Goal: Task Accomplishment & Management: Use online tool/utility

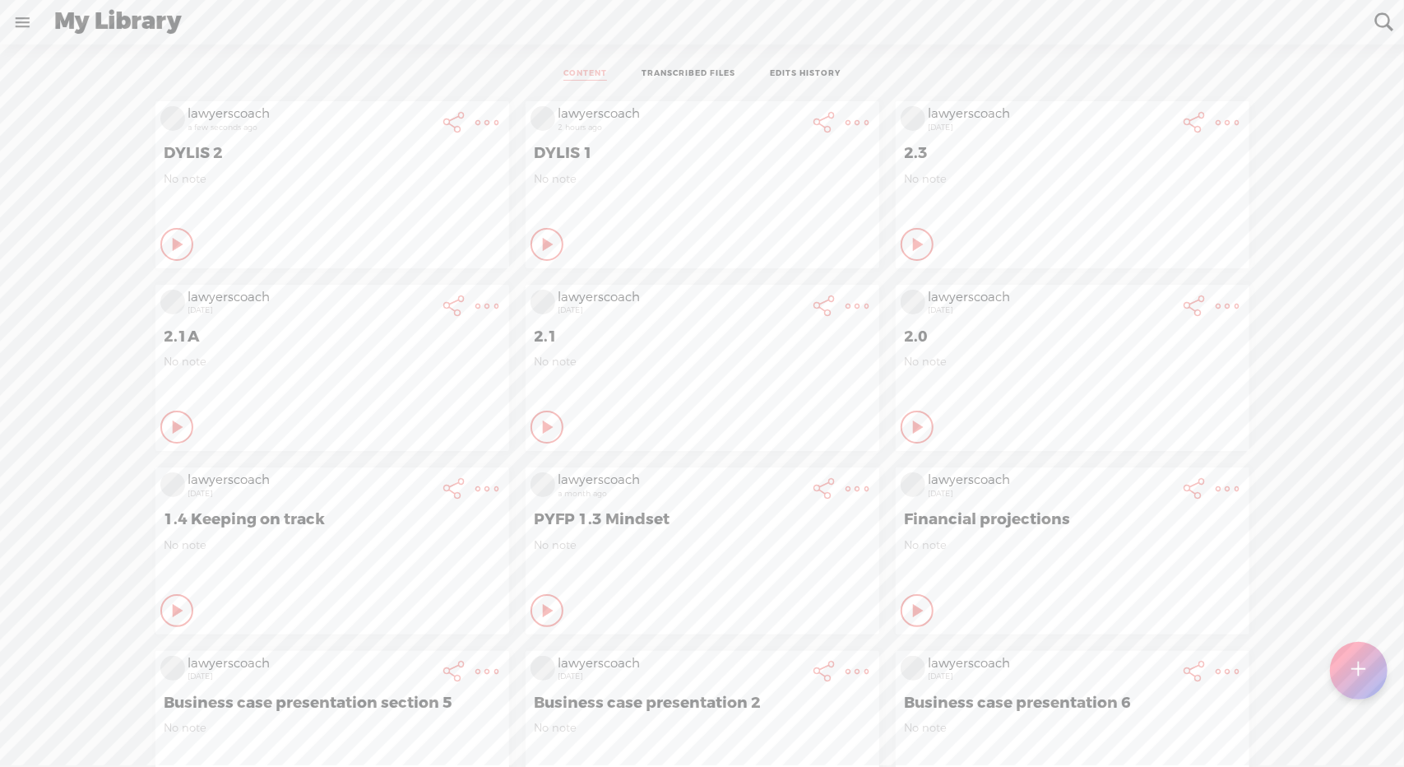
click at [1359, 664] on t at bounding box center [1359, 670] width 14 height 36
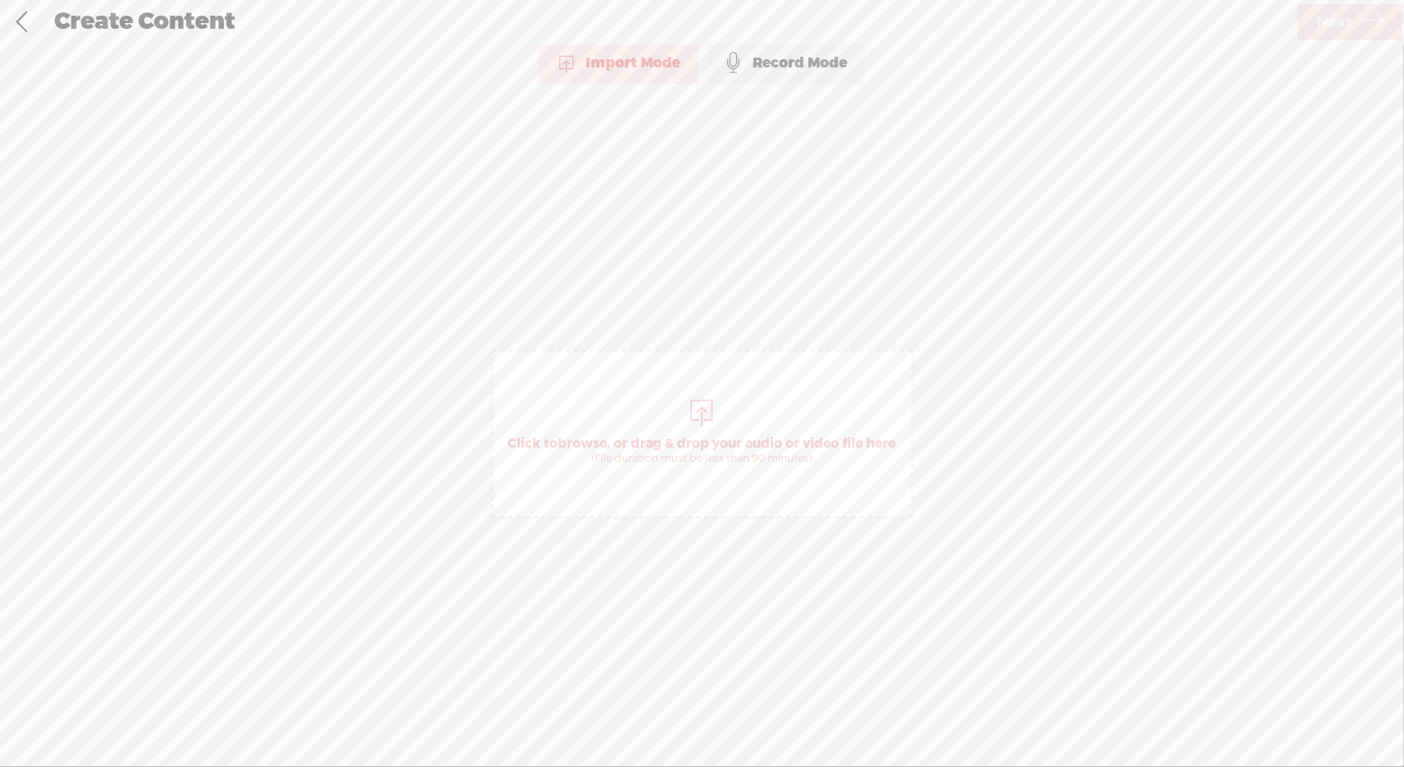
click at [713, 424] on div at bounding box center [702, 410] width 33 height 33
click at [1344, 19] on span "Next" at bounding box center [1334, 23] width 35 height 42
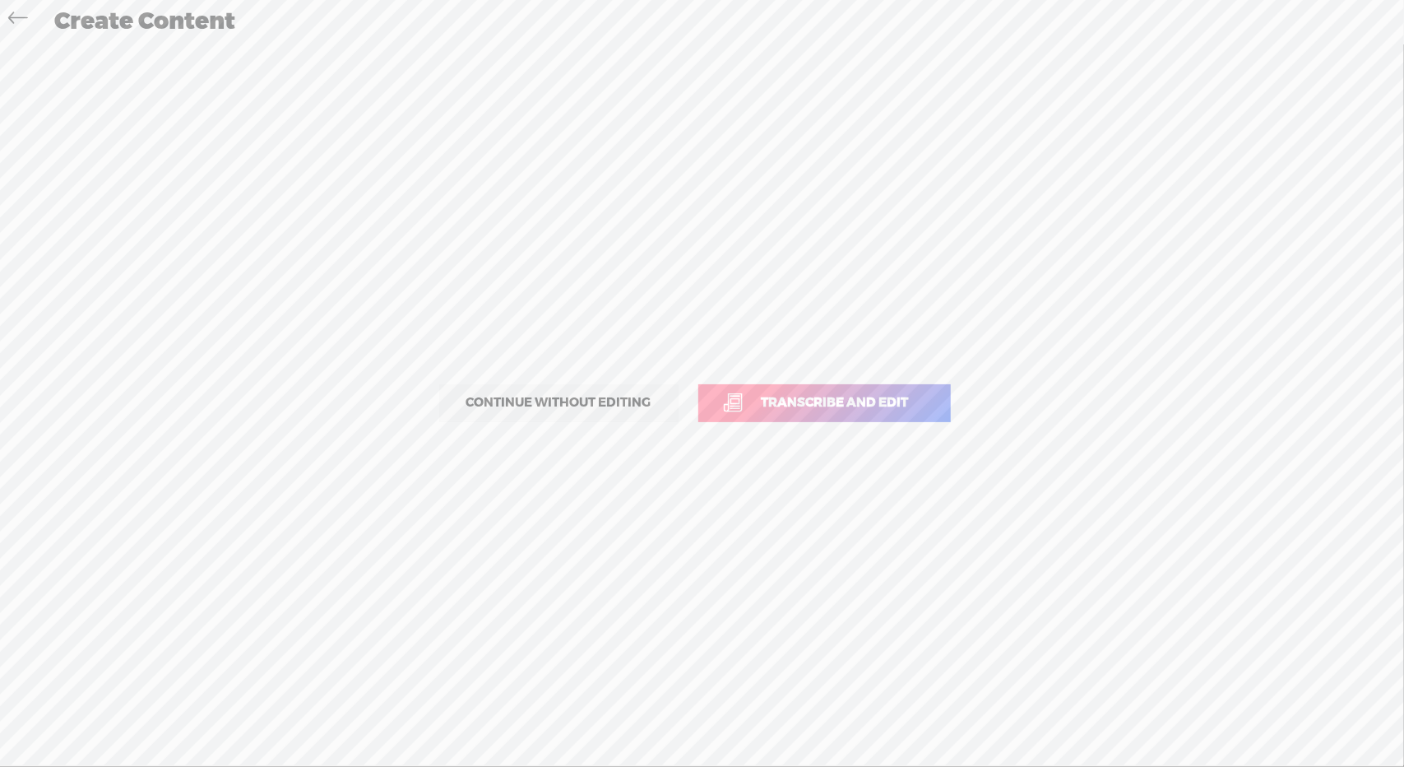
click at [831, 401] on span "Transcribe and edit" at bounding box center [835, 402] width 182 height 19
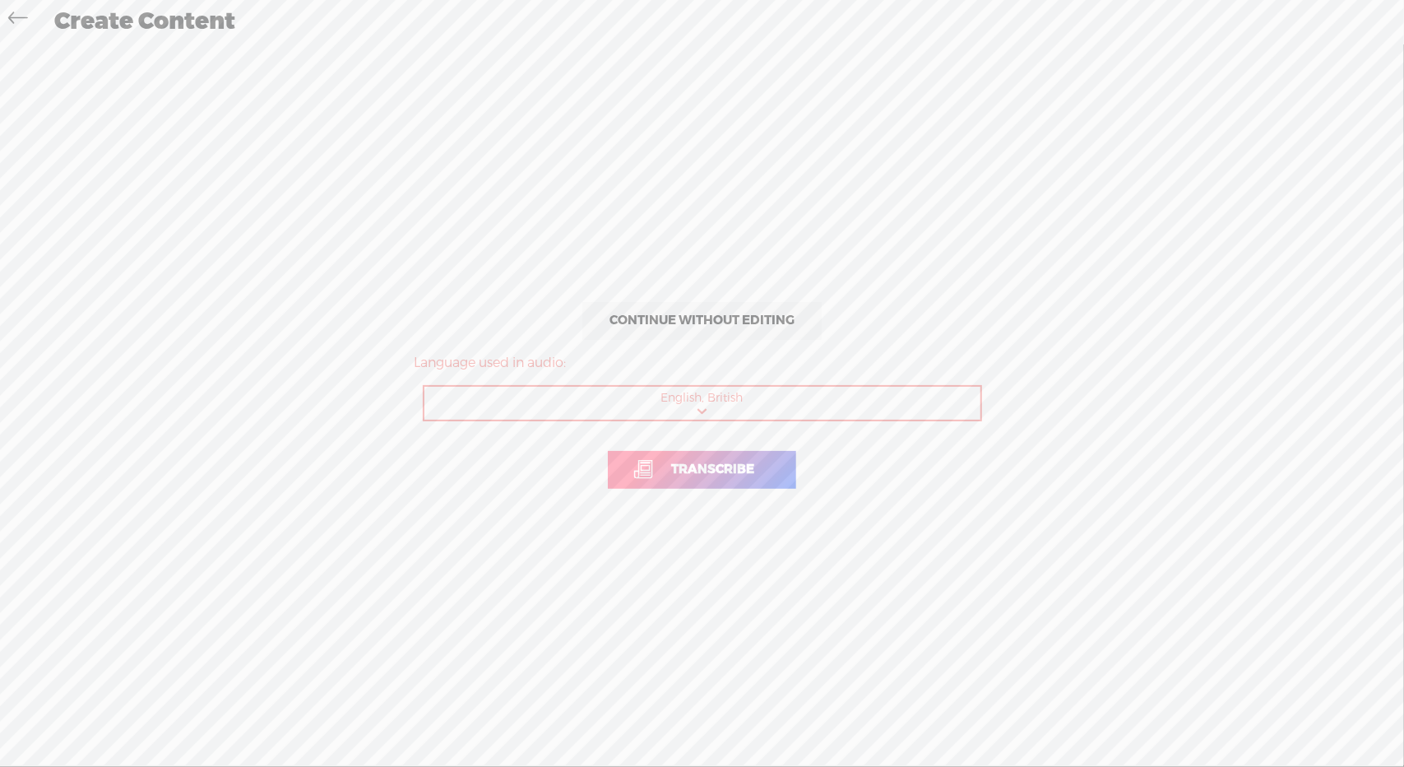
click at [725, 466] on span "Transcribe" at bounding box center [713, 469] width 118 height 19
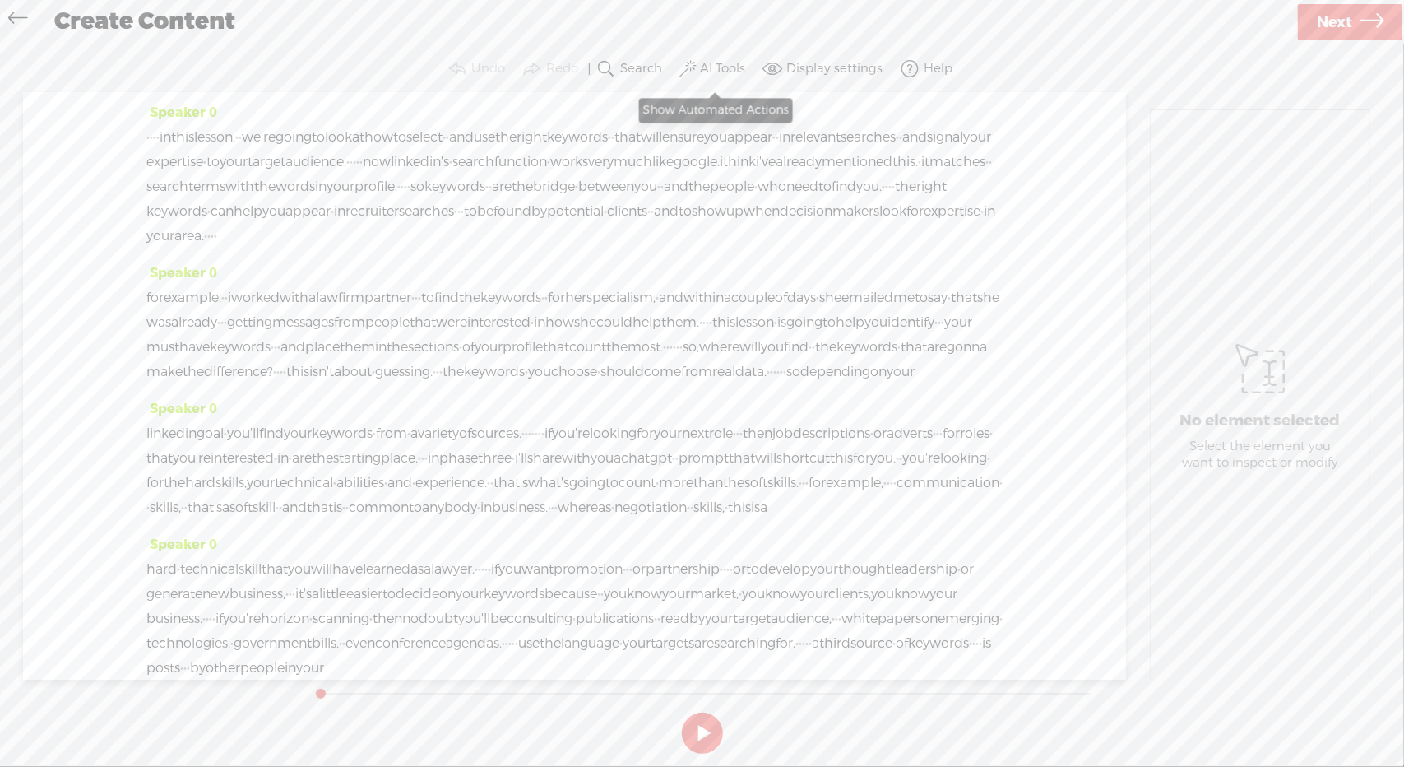
drag, startPoint x: 716, startPoint y: 66, endPoint x: 711, endPoint y: 76, distance: 11.0
click at [716, 66] on label "AI Tools" at bounding box center [722, 69] width 45 height 16
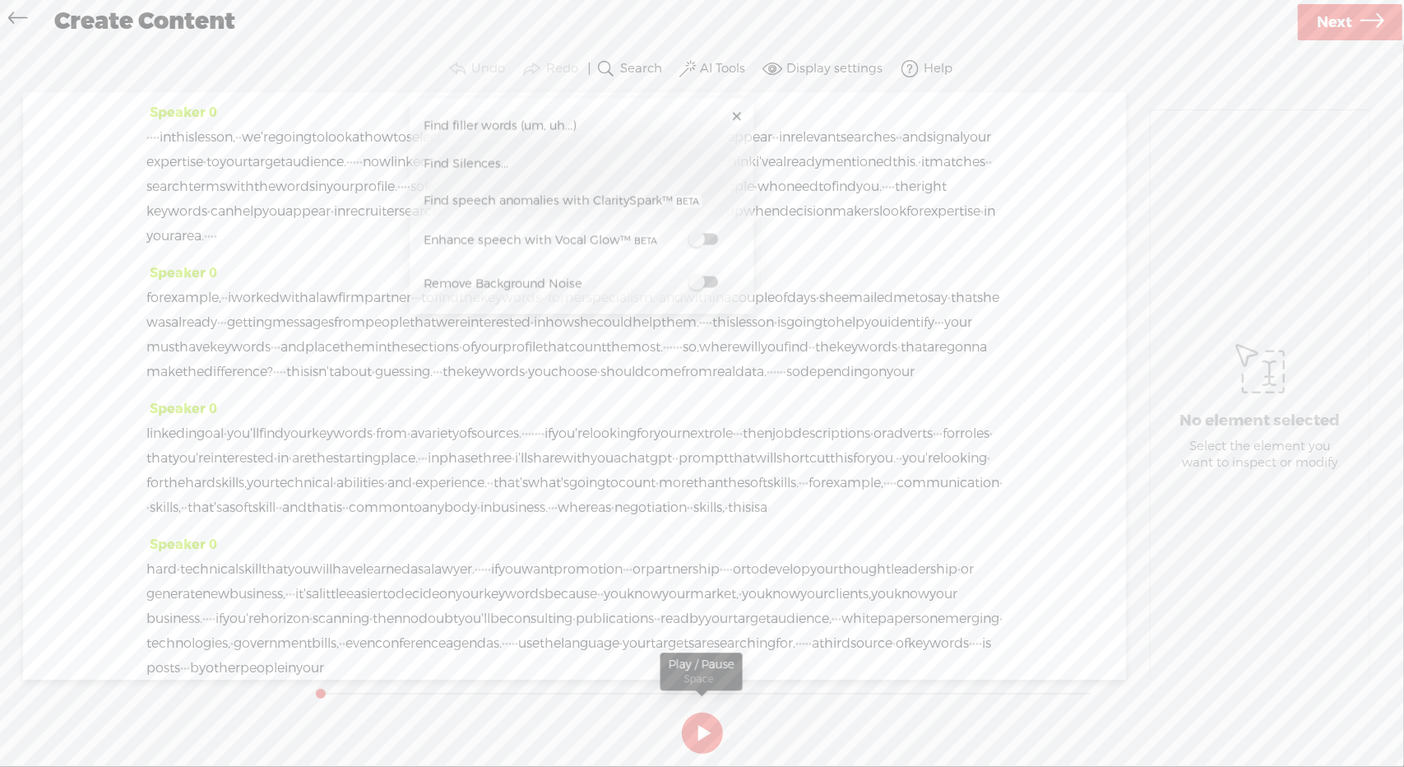
click at [698, 726] on button at bounding box center [702, 732] width 41 height 41
click at [693, 730] on button at bounding box center [702, 732] width 41 height 41
click at [717, 67] on label "AI Tools" at bounding box center [722, 69] width 45 height 16
click at [472, 155] on span "Find Silences..." at bounding box center [466, 163] width 96 height 37
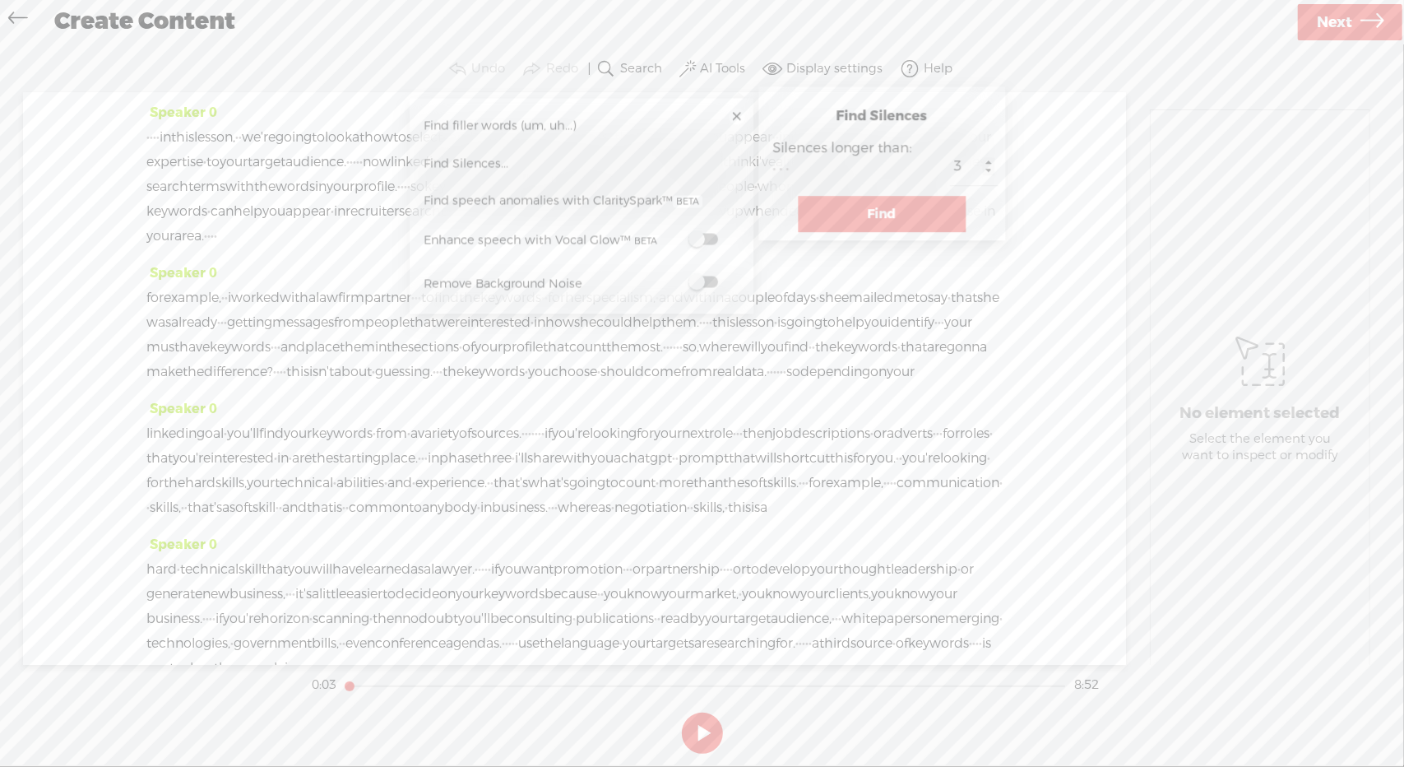
click at [870, 208] on button "Find" at bounding box center [882, 214] width 168 height 36
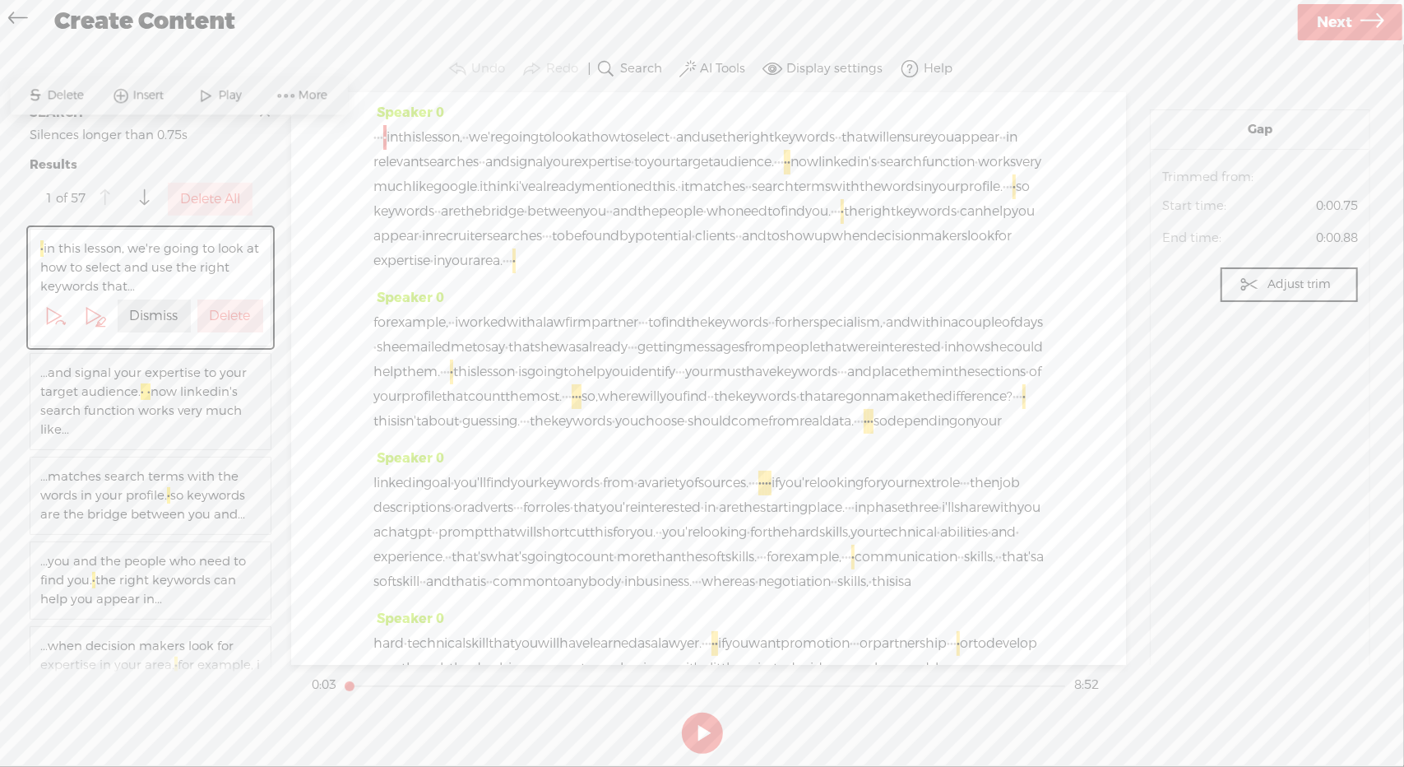
click at [215, 200] on label "Delete All" at bounding box center [210, 199] width 60 height 17
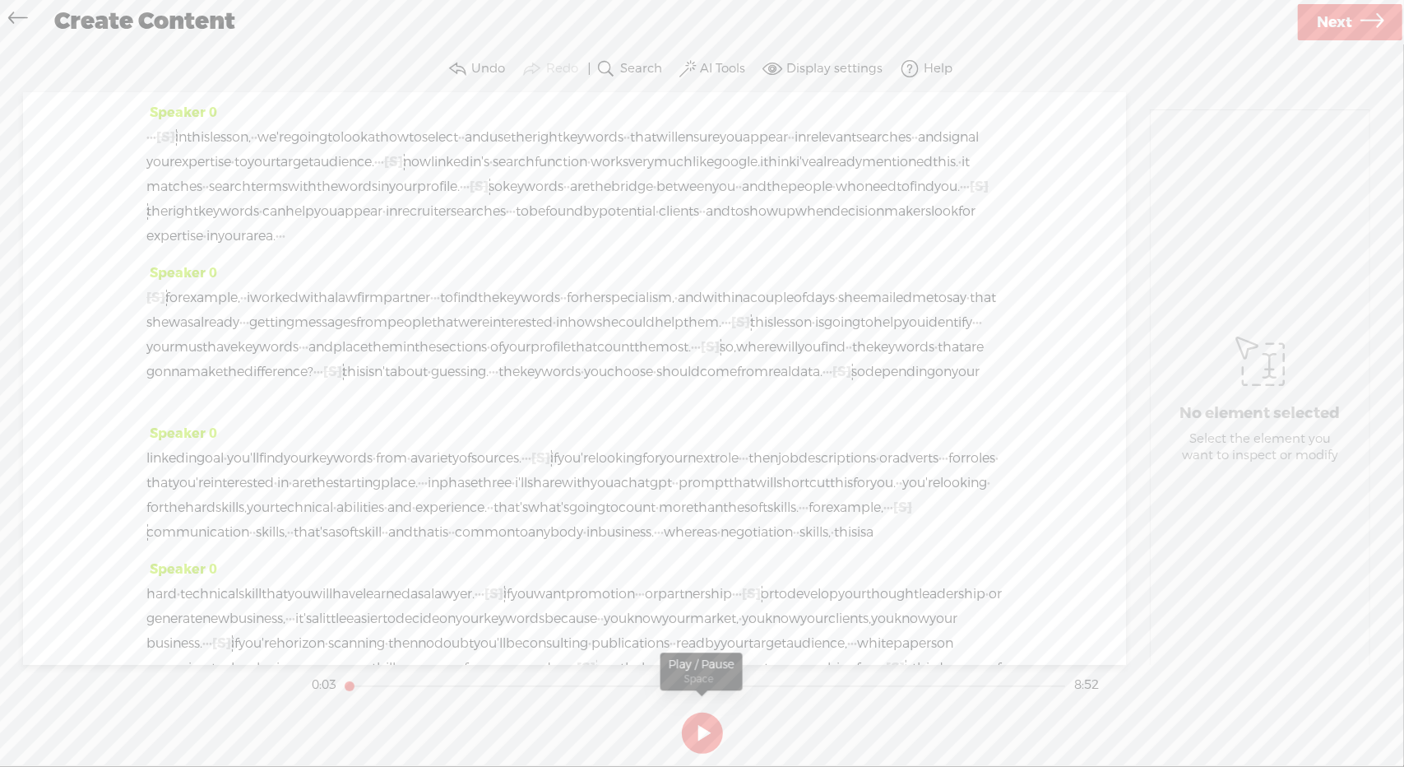
click at [709, 721] on button at bounding box center [702, 732] width 41 height 41
click at [700, 735] on button at bounding box center [702, 732] width 41 height 41
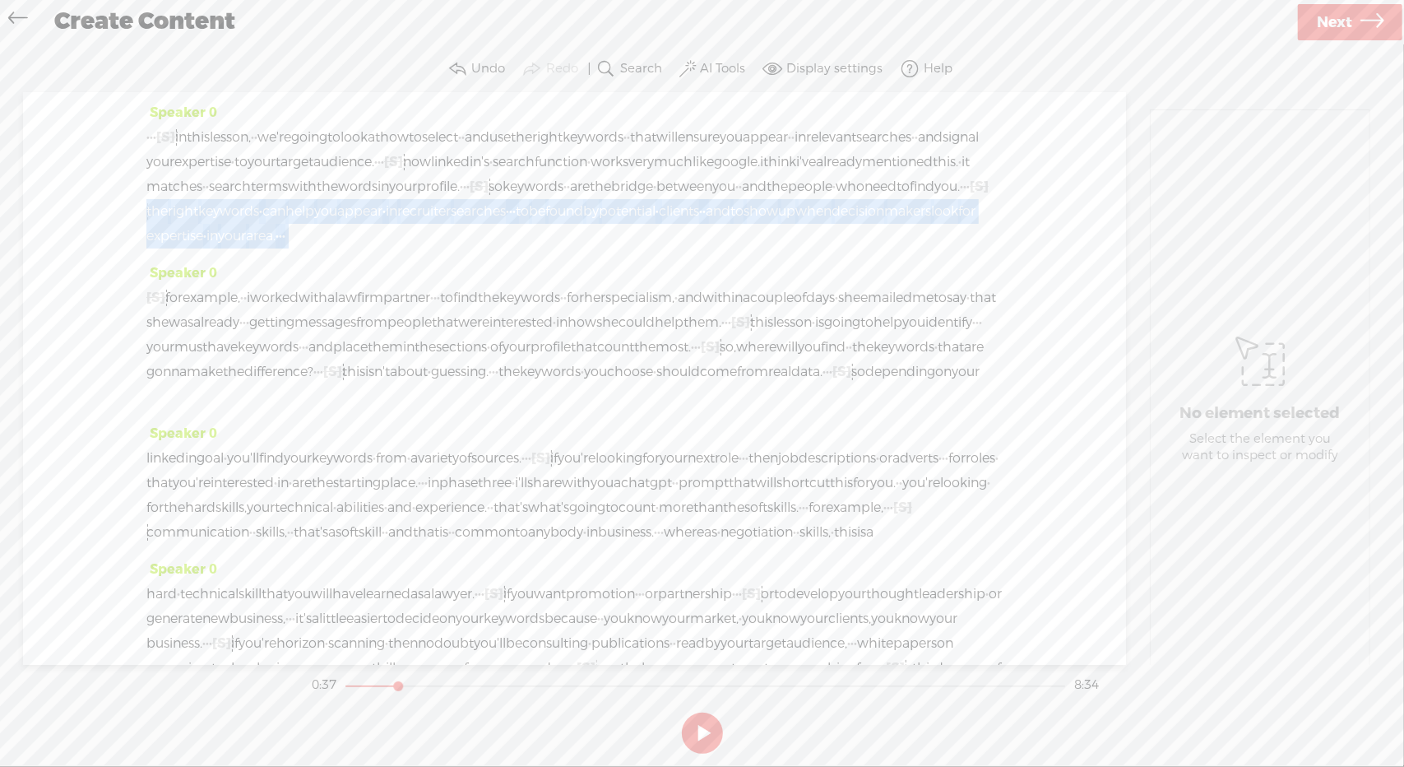
drag, startPoint x: 148, startPoint y: 238, endPoint x: 600, endPoint y: 266, distance: 453.2
click at [600, 248] on div "· · · [S] · in this lesson, · · we're going to look at how to select · · and us…" at bounding box center [574, 186] width 856 height 123
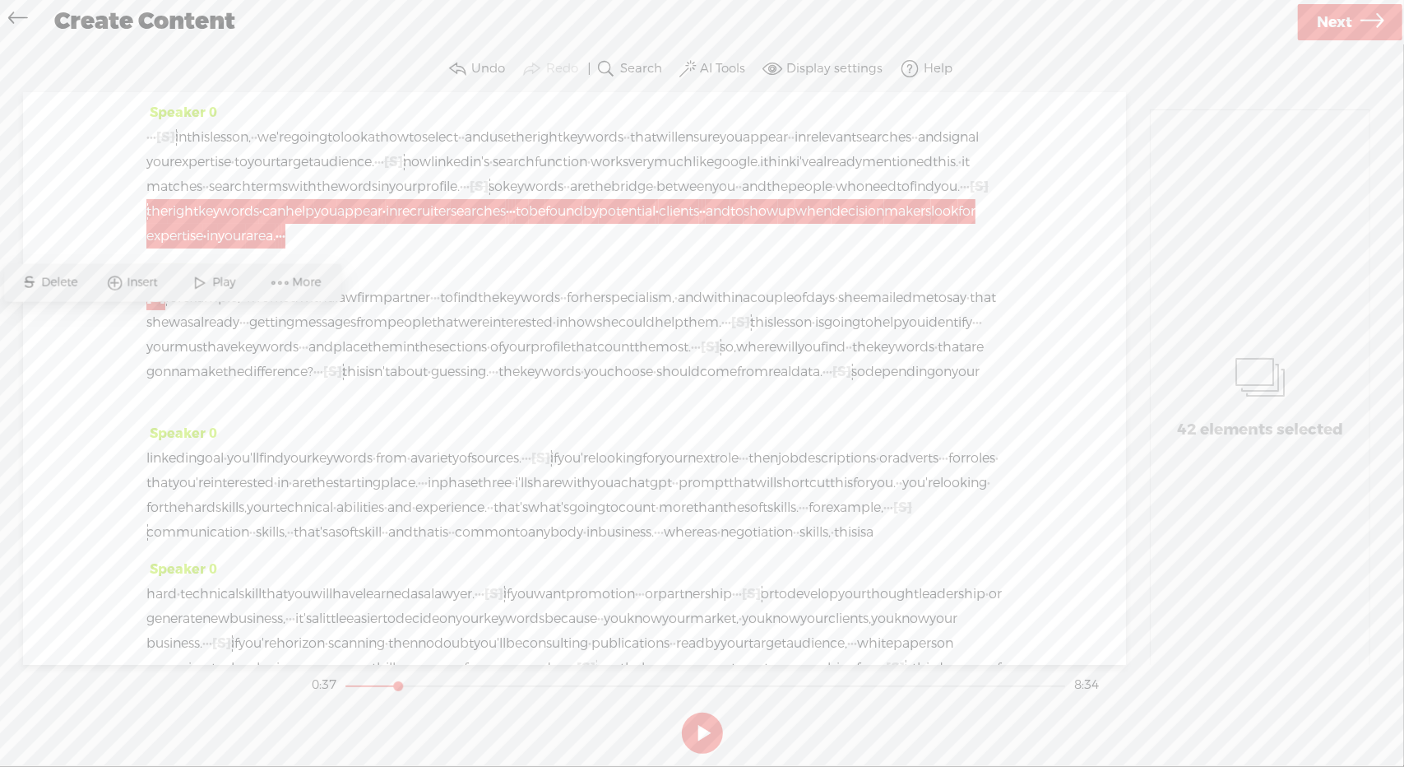
click at [61, 282] on span "Delete" at bounding box center [62, 283] width 40 height 16
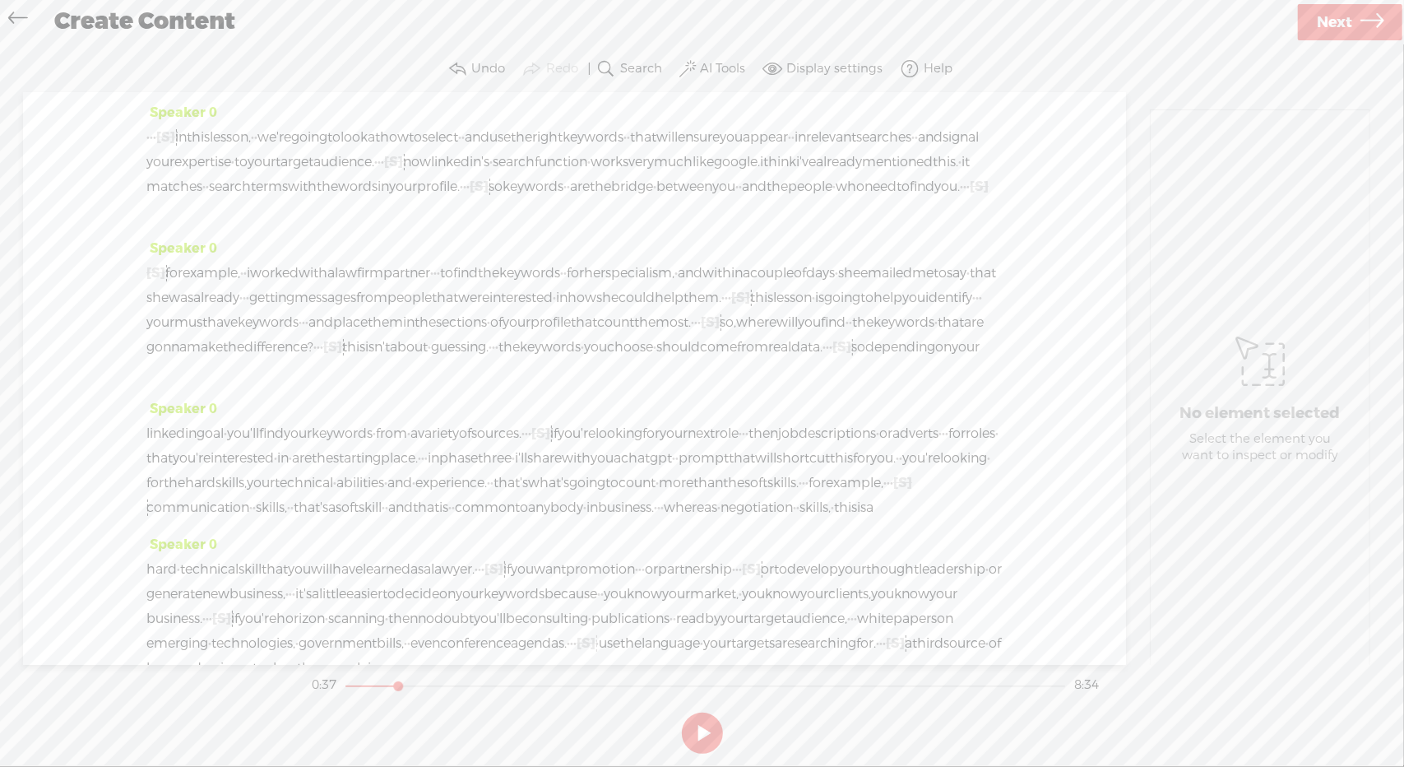
click at [864, 199] on span "need" at bounding box center [880, 186] width 32 height 25
click at [871, 174] on span "Play" at bounding box center [872, 172] width 27 height 16
click at [702, 730] on button at bounding box center [702, 732] width 41 height 41
drag, startPoint x: 232, startPoint y: 423, endPoint x: 245, endPoint y: 422, distance: 13.2
click at [245, 384] on div "[S] the right keywords · can help you appear · in recruiter searches · · · to b…" at bounding box center [574, 322] width 856 height 123
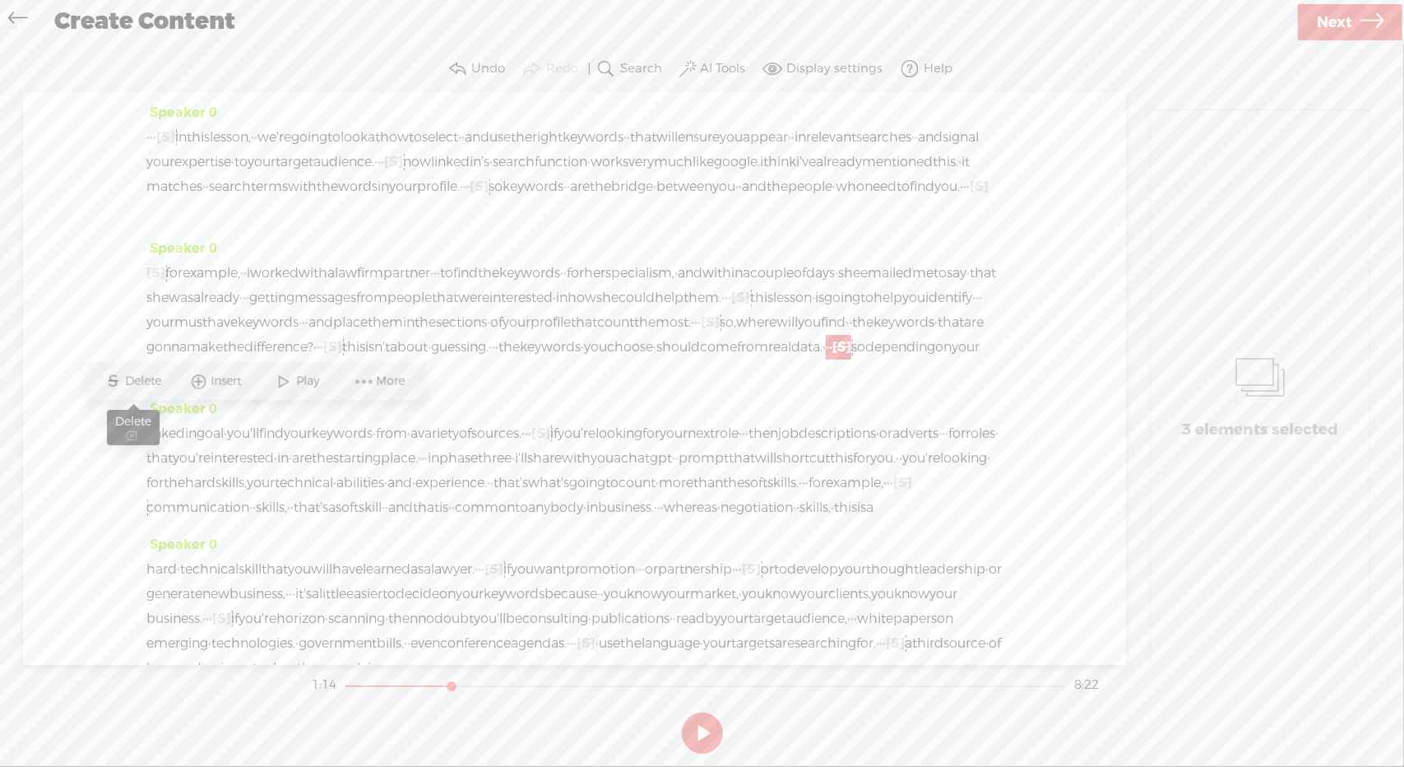
click at [151, 378] on span "Delete" at bounding box center [146, 381] width 40 height 16
click at [768, 359] on span "real" at bounding box center [779, 347] width 23 height 25
click at [225, 374] on span "Play" at bounding box center [226, 381] width 27 height 16
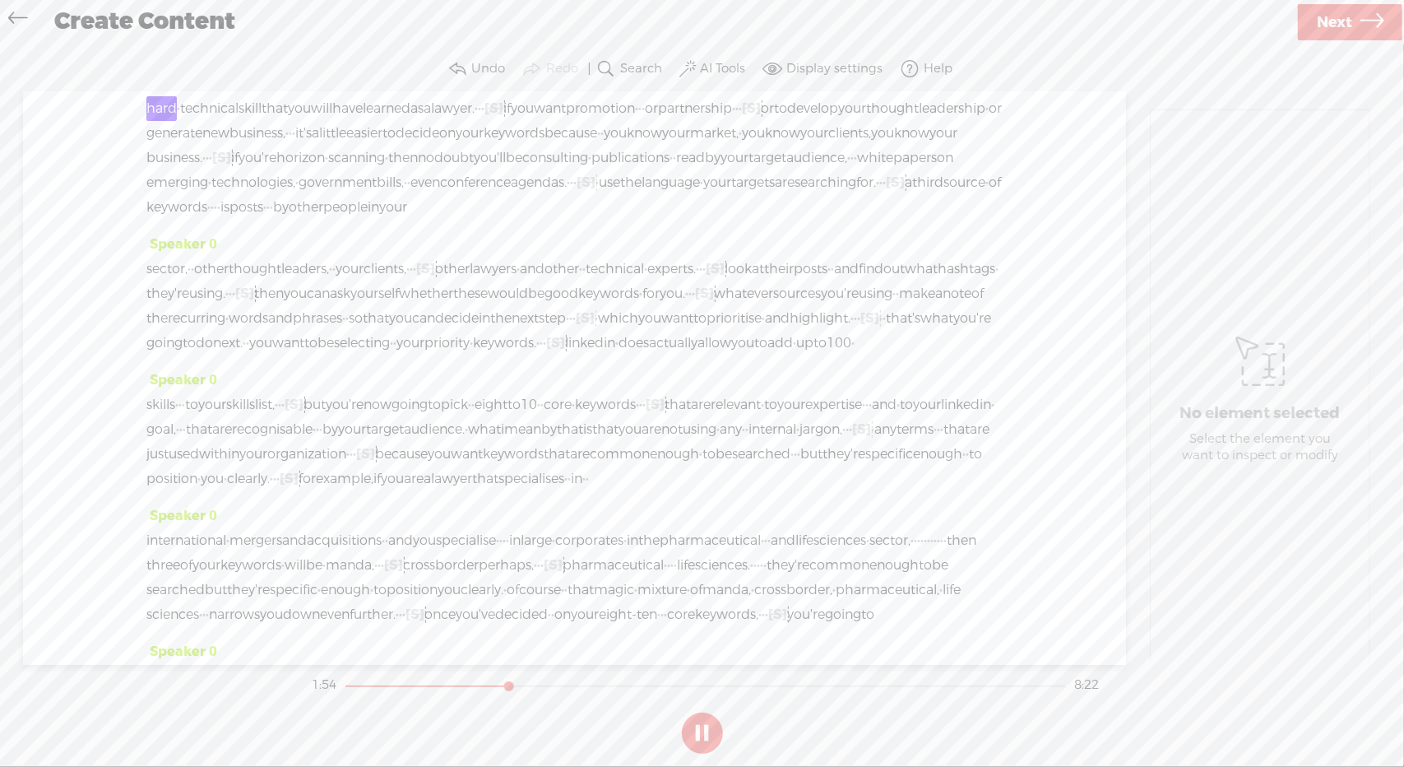
scroll to position [489, 0]
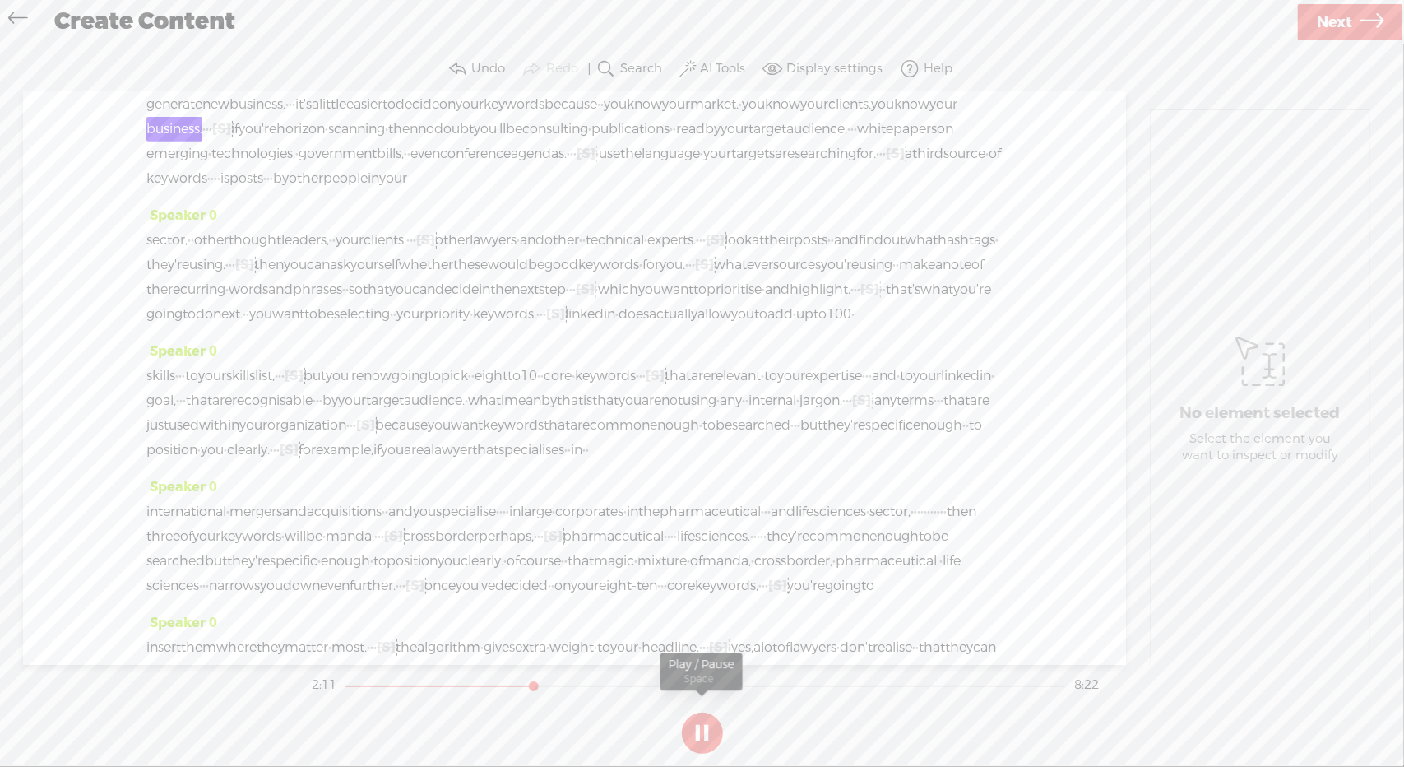
click at [693, 736] on button at bounding box center [702, 732] width 41 height 41
click at [648, 151] on div "Speaker 0 hard · technical skill that you will have learned as a lawyer. · · · …" at bounding box center [574, 123] width 856 height 160
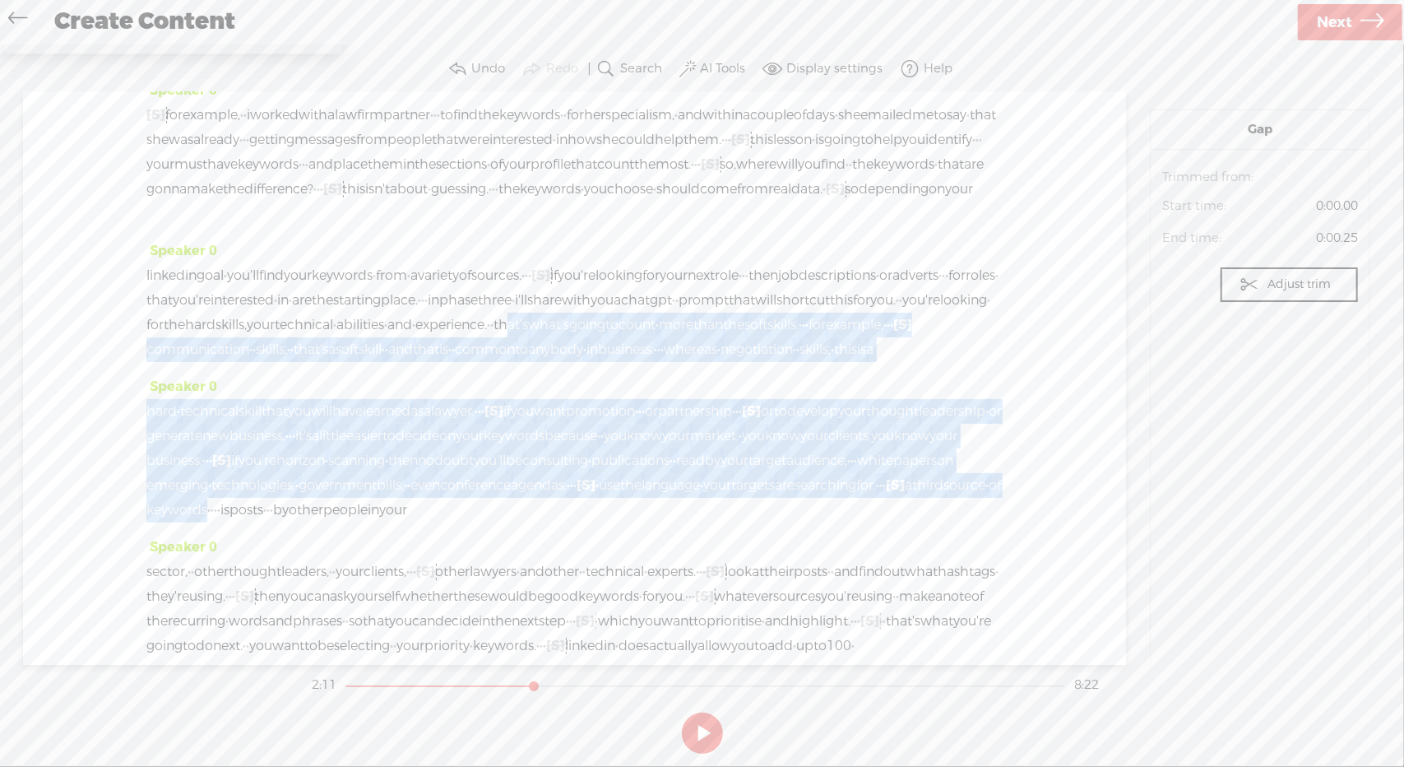
scroll to position [166, 0]
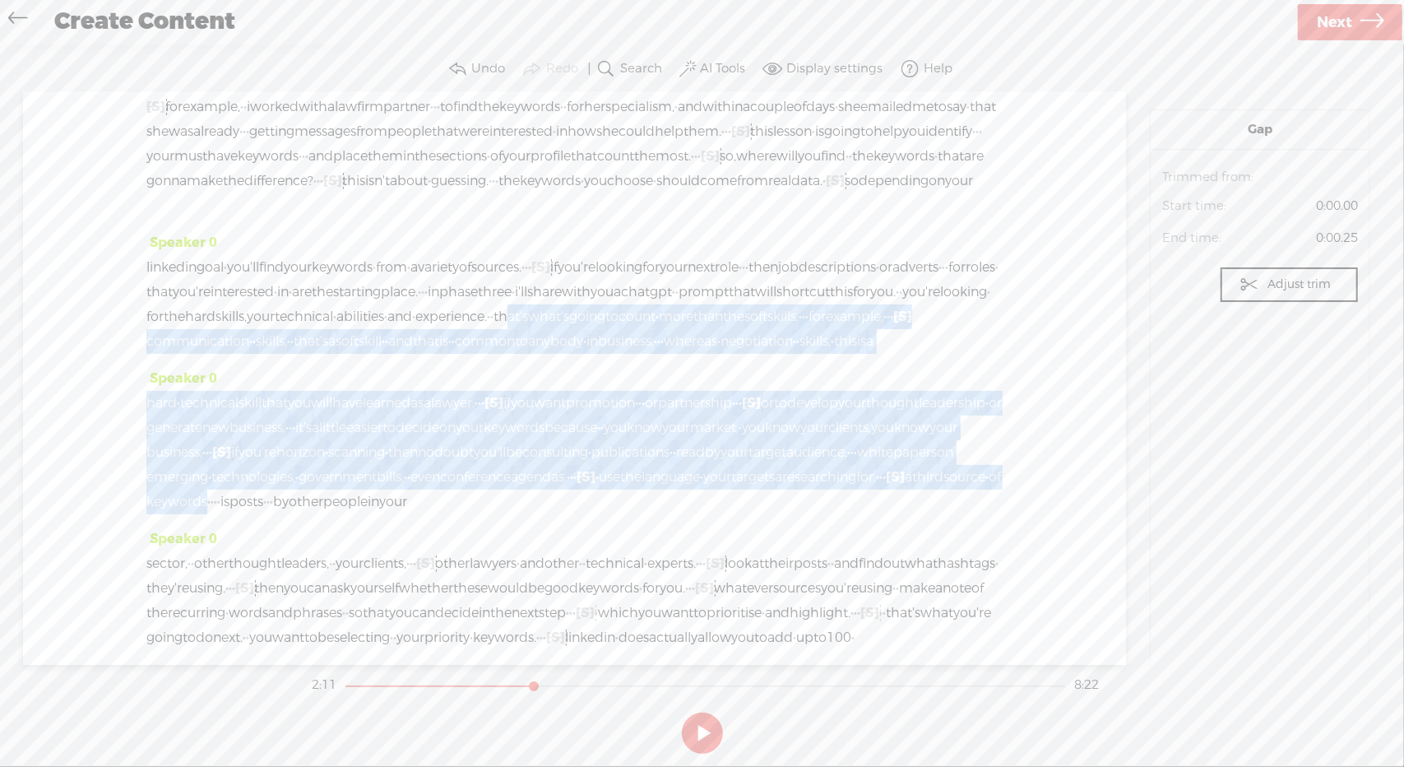
drag, startPoint x: 359, startPoint y: 559, endPoint x: 589, endPoint y: 497, distance: 237.8
click at [589, 497] on div "Speaker 0 · · · [S] · in this lesson, · · we're going to look at how to select …" at bounding box center [574, 378] width 1103 height 572
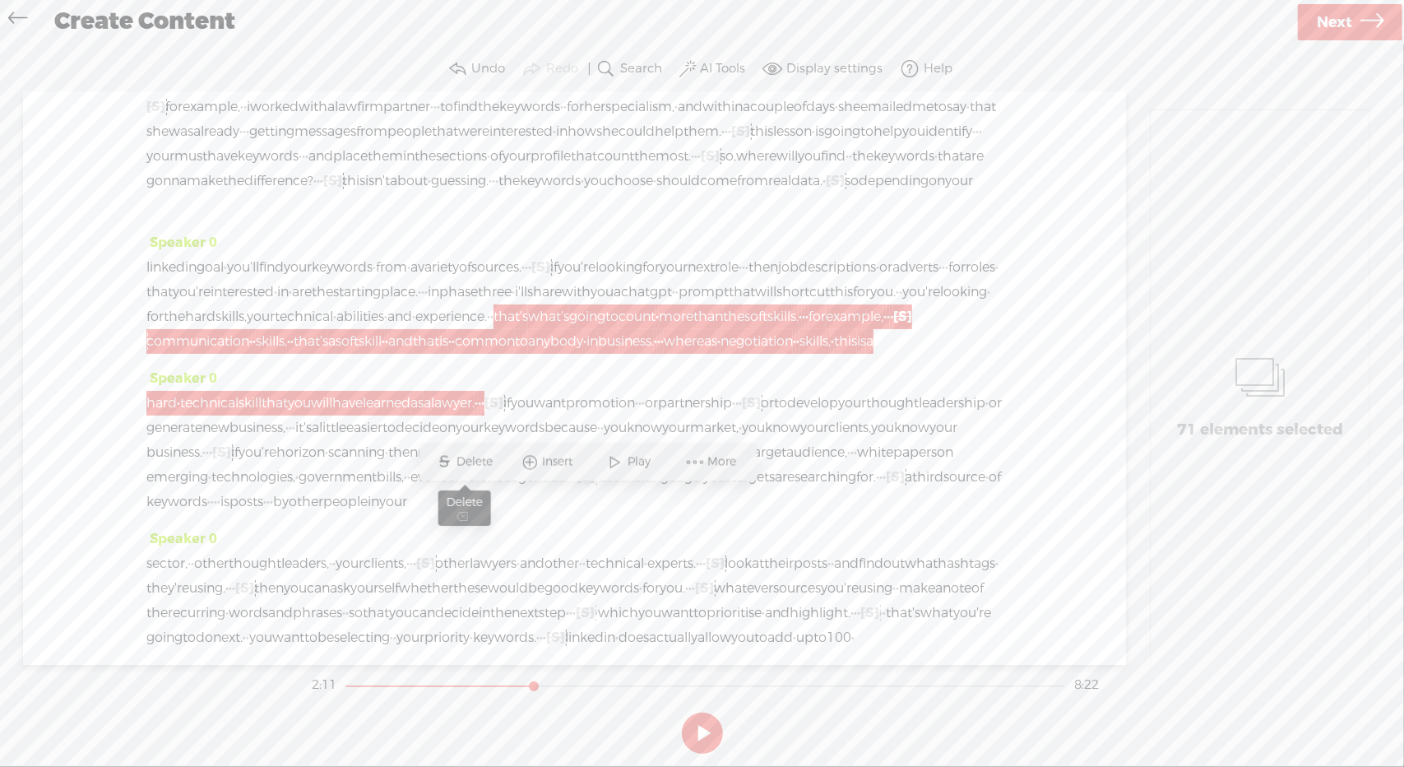
click at [467, 453] on span "S Delete" at bounding box center [465, 462] width 82 height 30
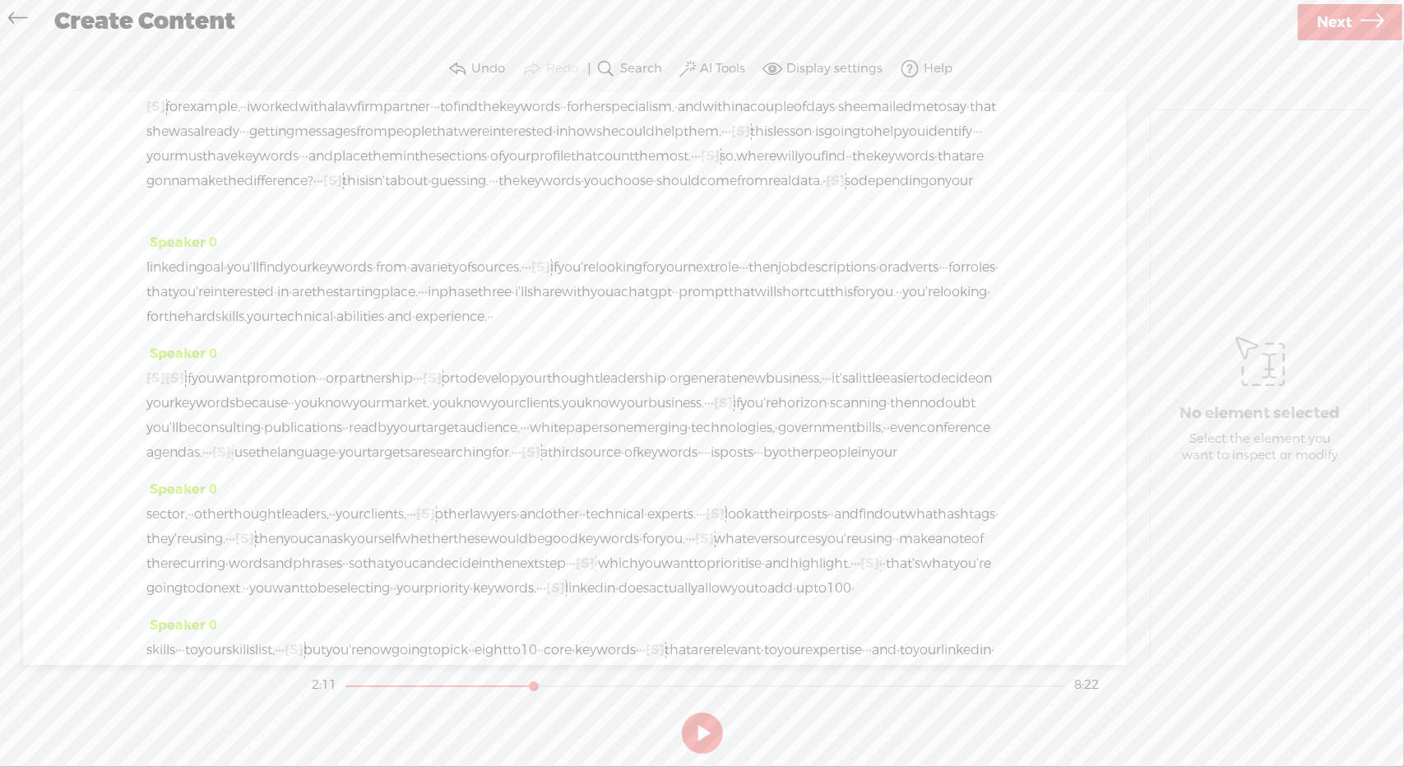
click at [415, 329] on span "experience." at bounding box center [451, 316] width 72 height 25
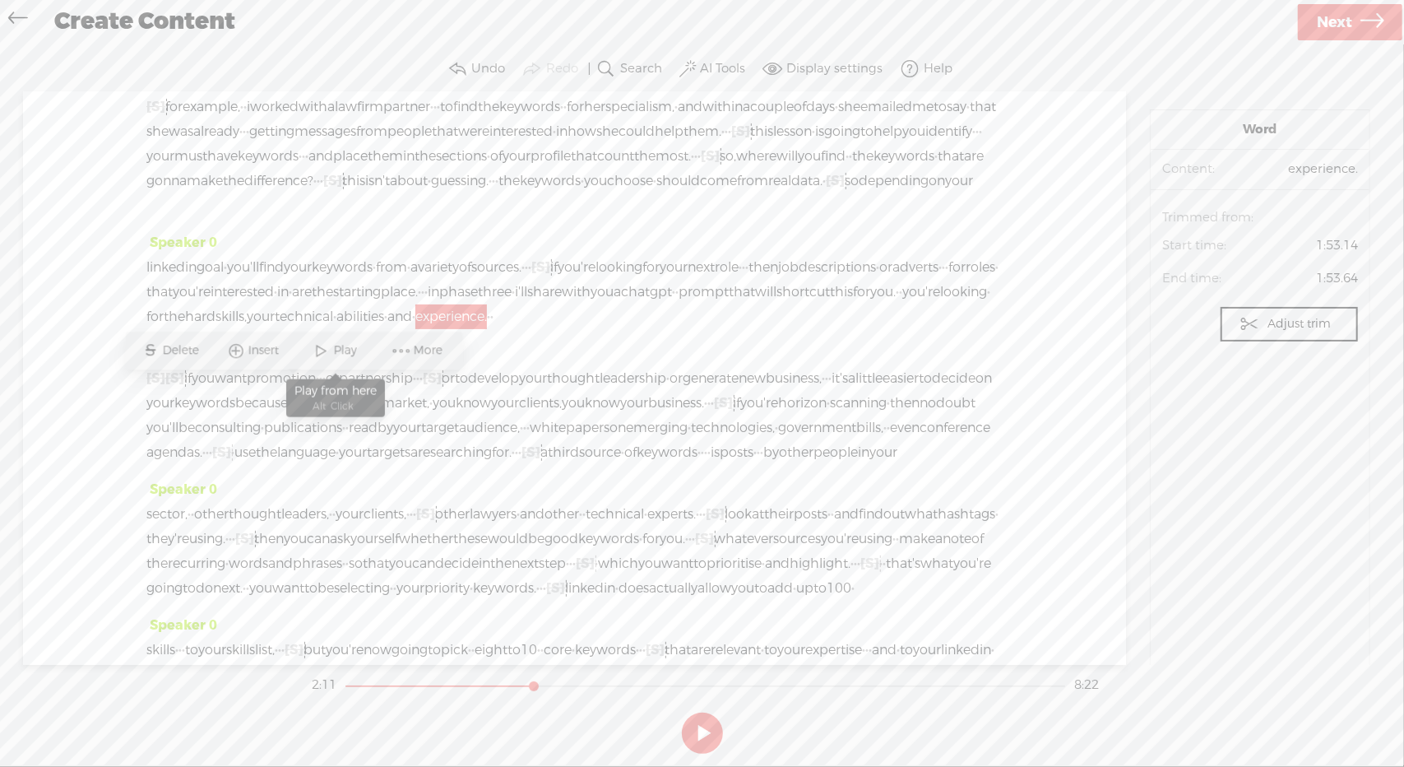
click at [326, 351] on span at bounding box center [321, 351] width 25 height 30
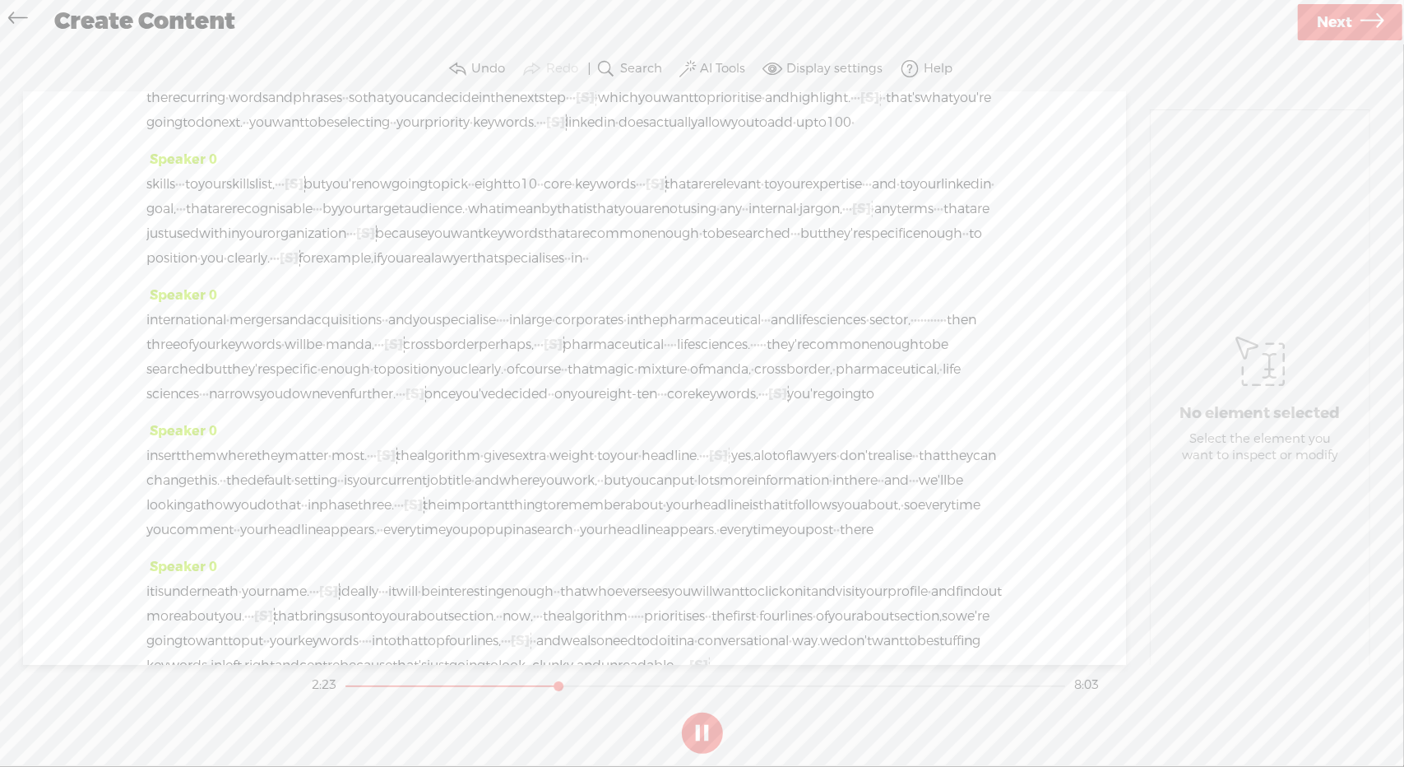
scroll to position [650, 0]
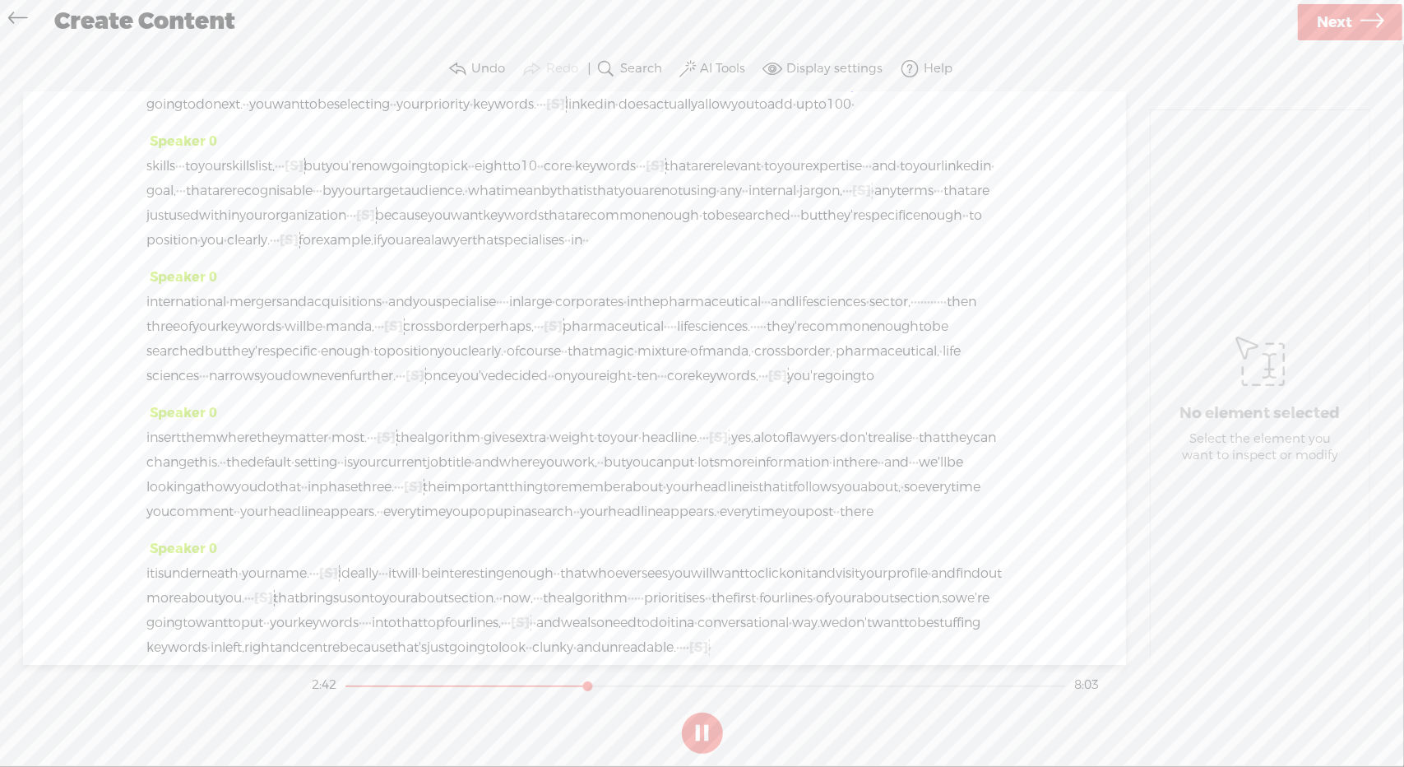
click at [712, 728] on button at bounding box center [702, 732] width 41 height 41
drag, startPoint x: 434, startPoint y: 229, endPoint x: 477, endPoint y: 231, distance: 42.8
click at [477, 117] on div "sector, · · other thought leaders, · · your clients, · · · [S] · other lawyers …" at bounding box center [574, 67] width 856 height 99
click at [357, 190] on span "Delete" at bounding box center [361, 188] width 40 height 16
click at [512, 92] on span "next" at bounding box center [525, 79] width 27 height 25
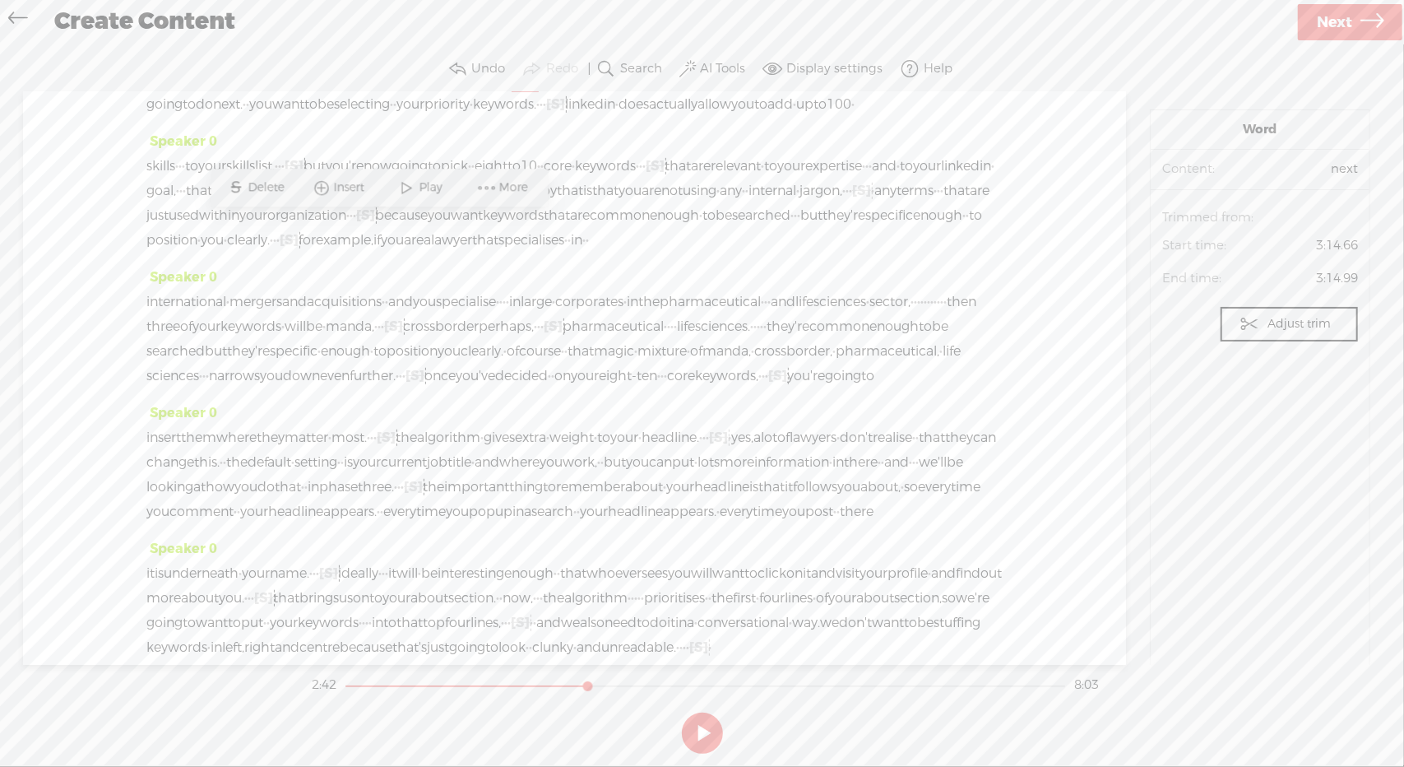
click at [431, 190] on span "Play" at bounding box center [432, 188] width 27 height 16
click at [702, 734] on button at bounding box center [702, 732] width 41 height 41
drag, startPoint x: 346, startPoint y: 339, endPoint x: 368, endPoint y: 335, distance: 22.6
click at [368, 253] on div "skills · · · to your skills list, · · · [S] · but you're now going to pick · · …" at bounding box center [574, 203] width 856 height 99
click at [255, 304] on span "Delete" at bounding box center [262, 299] width 40 height 16
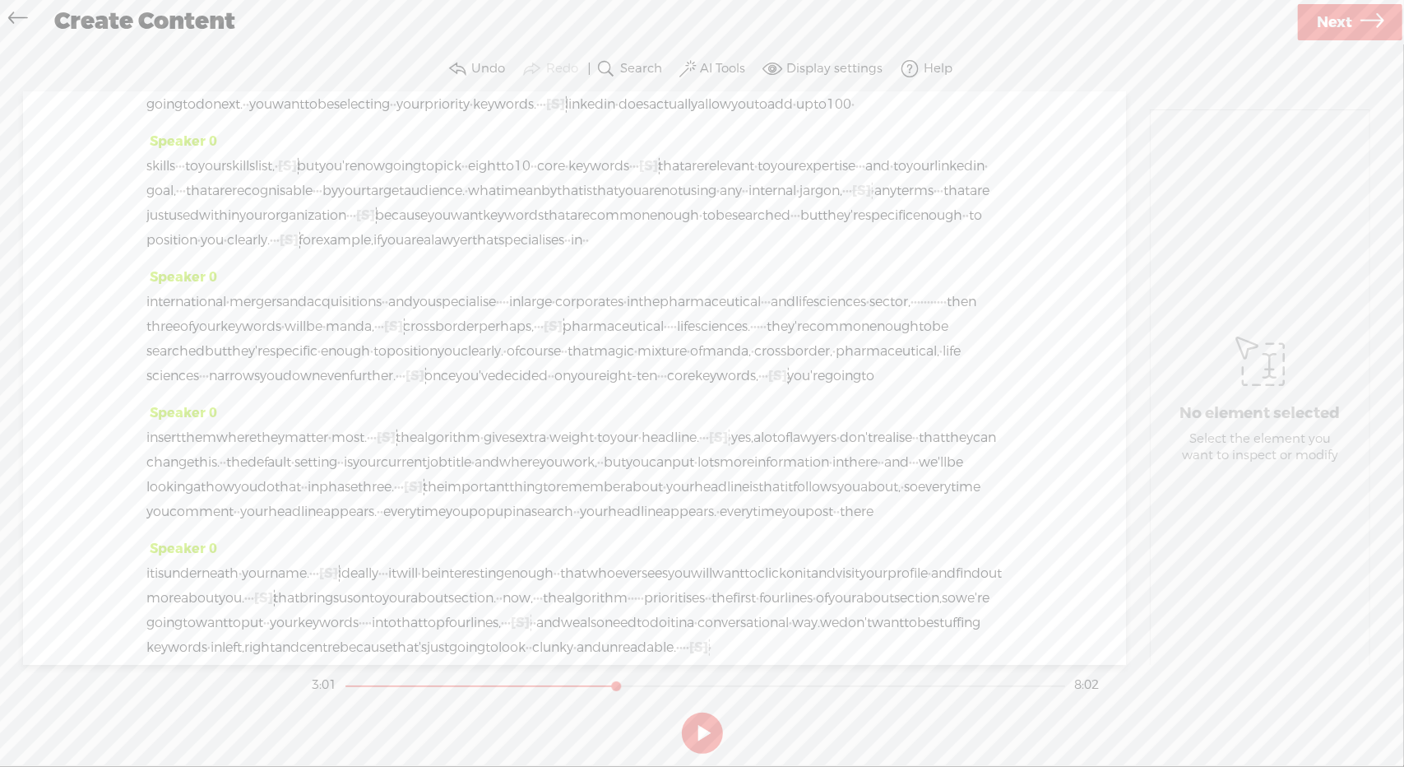
click at [182, 178] on span "·" at bounding box center [179, 166] width 3 height 25
click at [91, 301] on span "Delete" at bounding box center [87, 299] width 40 height 16
click at [796, 117] on span "up" at bounding box center [804, 104] width 17 height 25
click at [269, 234] on span "Play" at bounding box center [242, 237] width 82 height 30
click at [692, 725] on button at bounding box center [702, 732] width 41 height 41
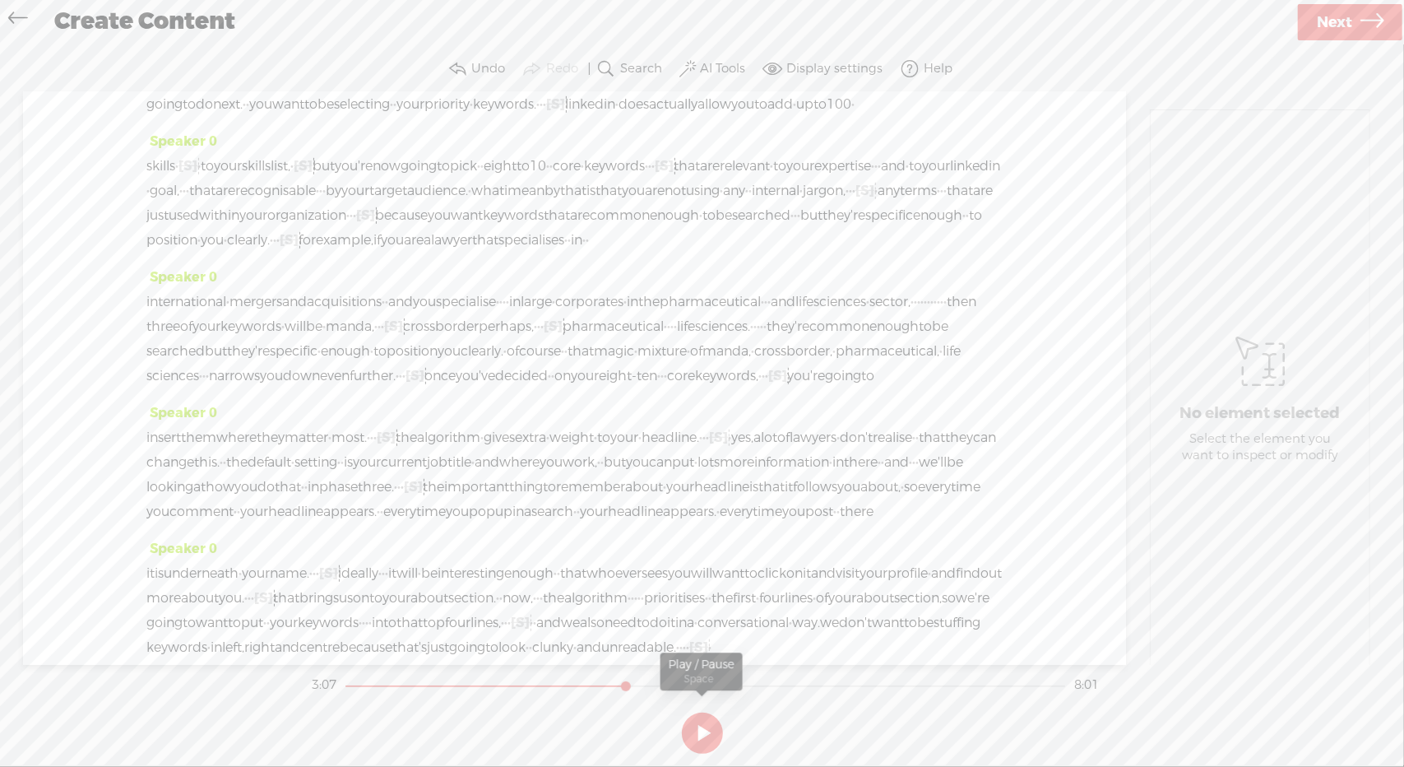
click at [703, 723] on button at bounding box center [702, 732] width 41 height 41
click at [335, 178] on span "but" at bounding box center [324, 166] width 22 height 25
drag, startPoint x: 880, startPoint y: 339, endPoint x: 932, endPoint y: 336, distance: 51.9
click at [932, 253] on div "skills · [S] · · to your skills list, · [S] · · · but you're now going to pick …" at bounding box center [574, 203] width 856 height 99
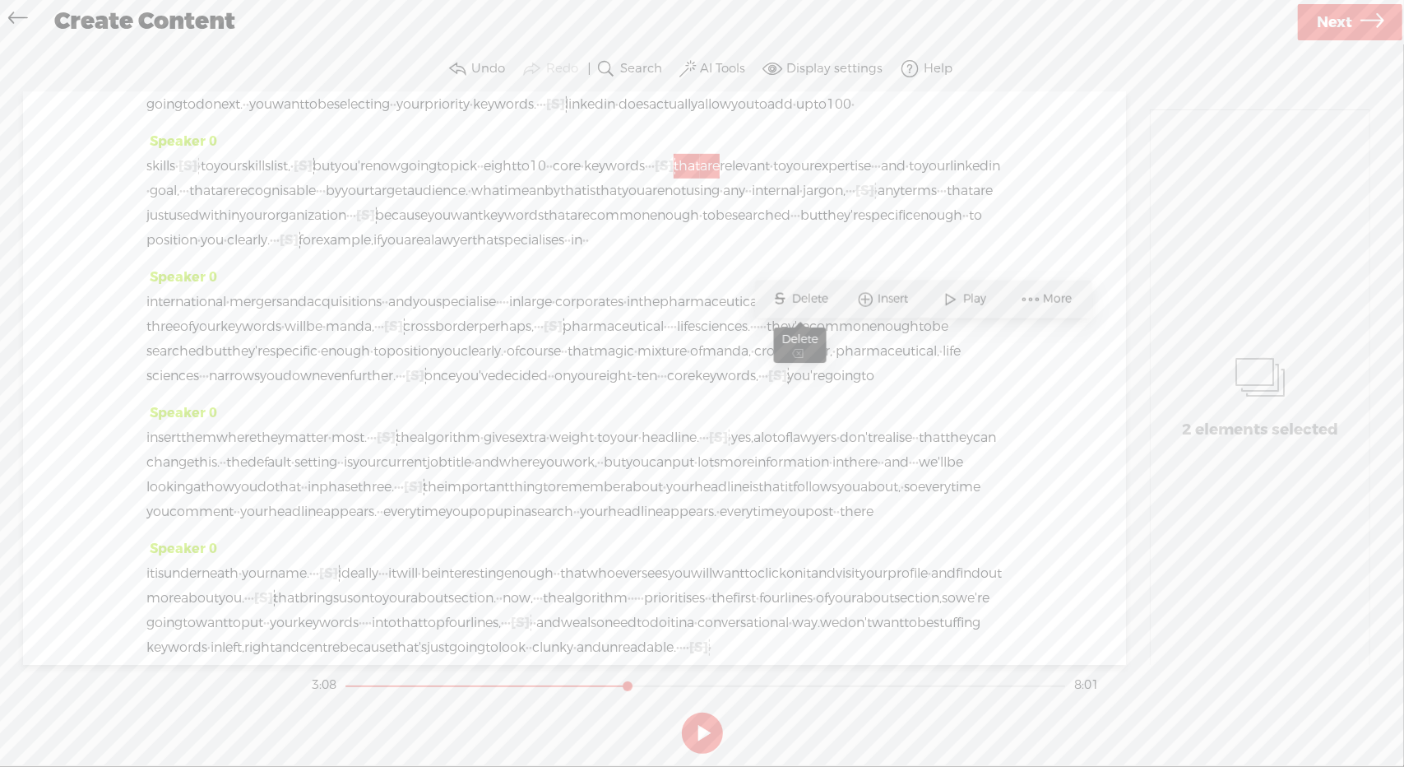
click at [794, 301] on span "Delete" at bounding box center [813, 299] width 40 height 16
click at [645, 178] on span "keywords" at bounding box center [614, 166] width 61 height 25
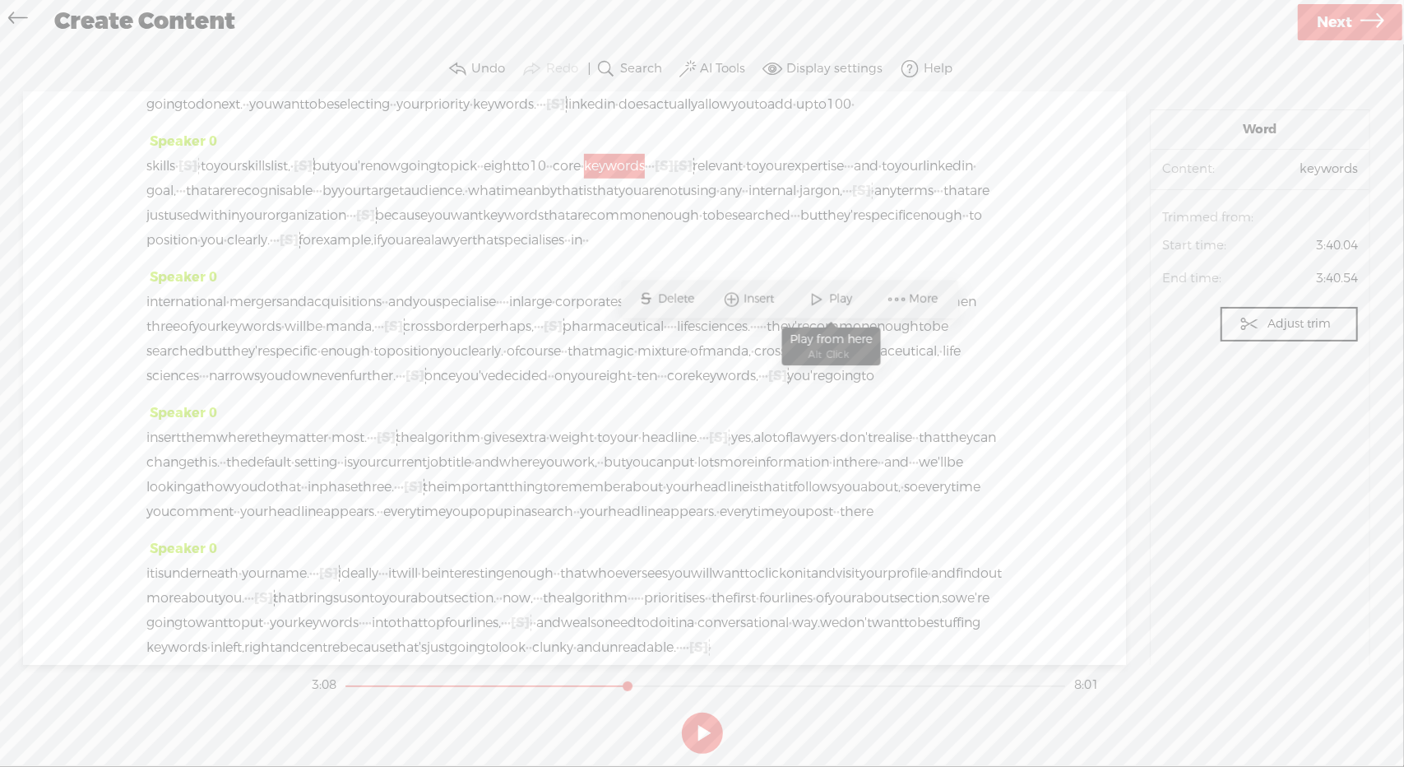
click at [826, 292] on span at bounding box center [817, 300] width 25 height 30
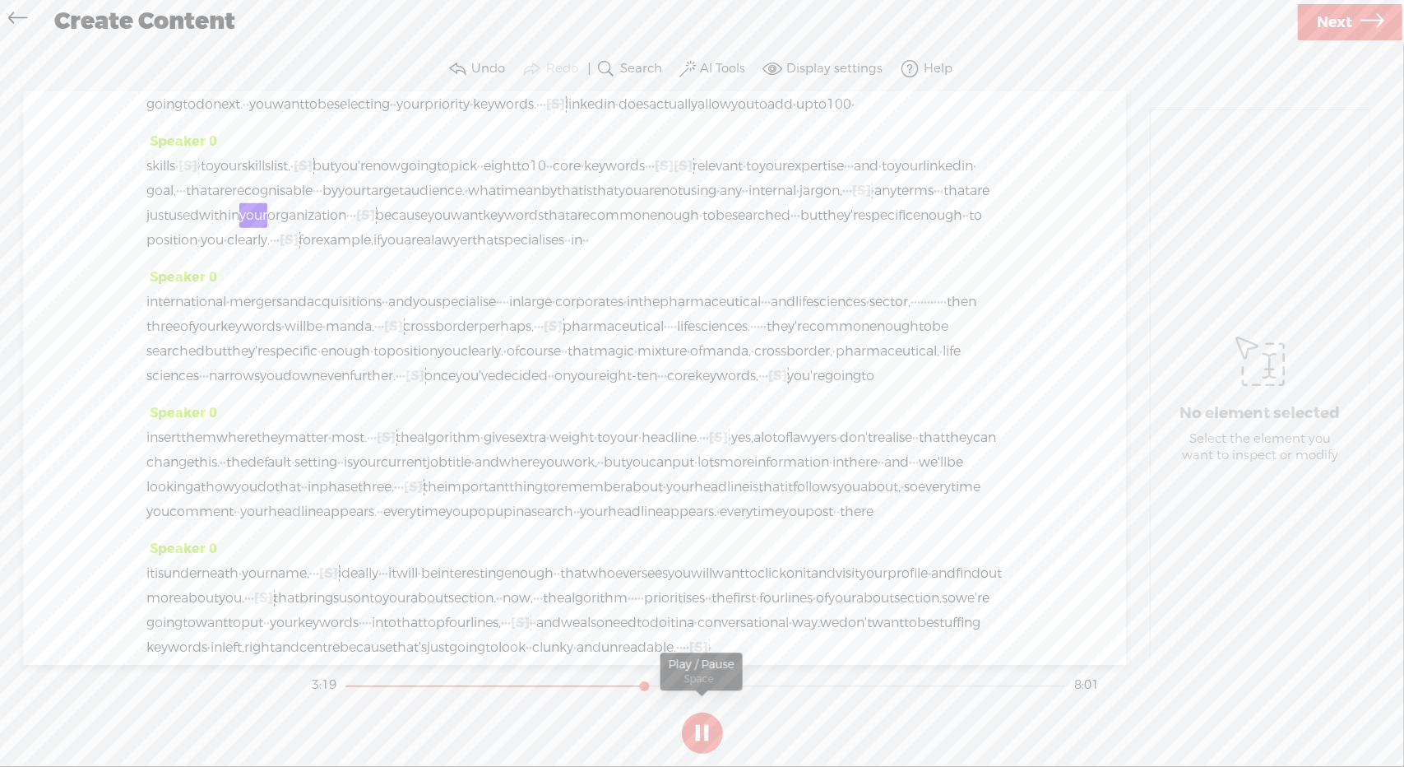
click at [704, 734] on button at bounding box center [702, 732] width 41 height 41
drag, startPoint x: 549, startPoint y: 391, endPoint x: 568, endPoint y: 389, distance: 18.2
click at [568, 253] on div "skills · [S] · · to your skills list, · [S] · · · but you're now going to pick …" at bounding box center [574, 203] width 856 height 99
click at [461, 349] on span "Delete" at bounding box center [464, 349] width 40 height 16
drag, startPoint x: 666, startPoint y: 387, endPoint x: 735, endPoint y: 392, distance: 69.2
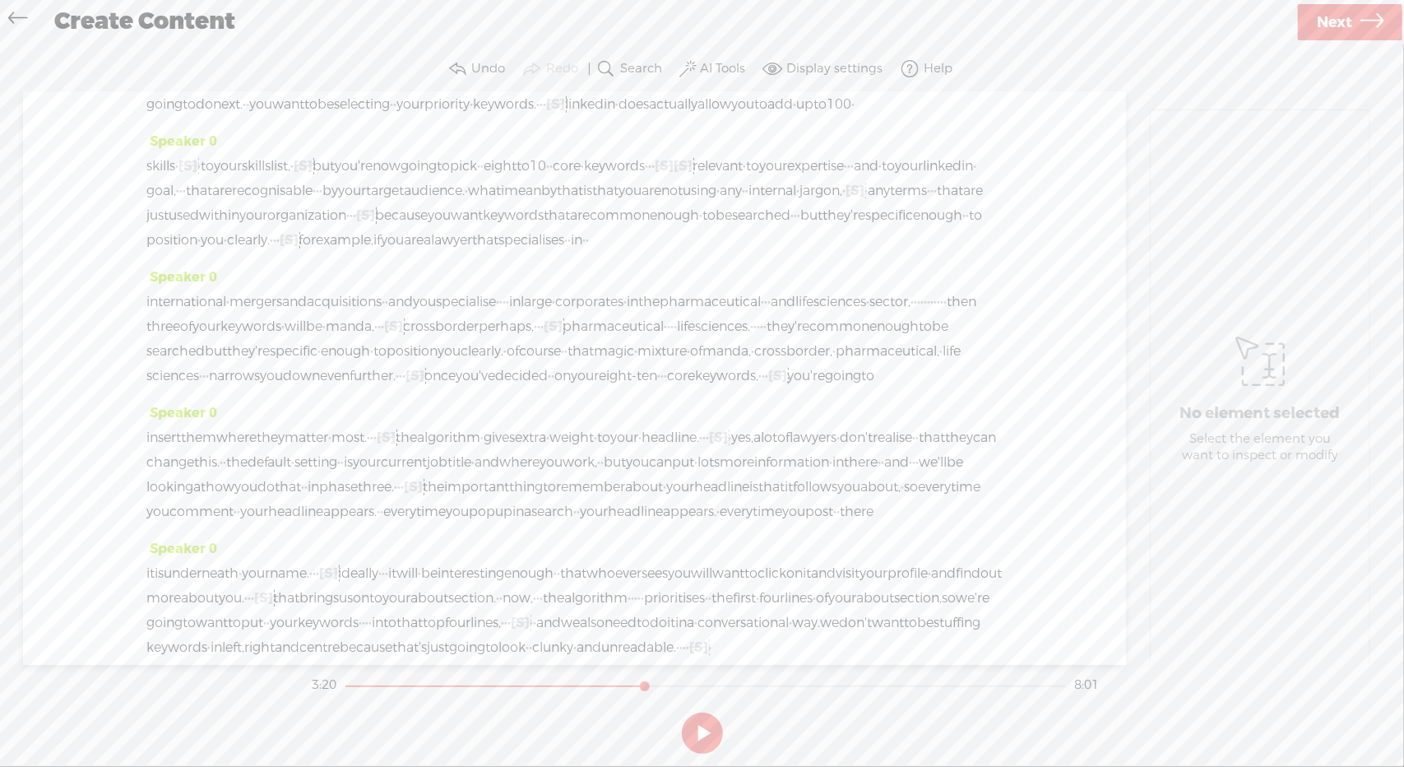
click at [735, 253] on div "skills · [S] · · to your skills list, · [S] · · · but you're now going to pick …" at bounding box center [574, 203] width 856 height 99
click at [613, 340] on span "S Delete" at bounding box center [604, 349] width 82 height 30
click at [799, 203] on span "jargon," at bounding box center [820, 190] width 43 height 25
click at [541, 353] on span at bounding box center [537, 349] width 25 height 30
click at [693, 725] on button at bounding box center [702, 732] width 41 height 41
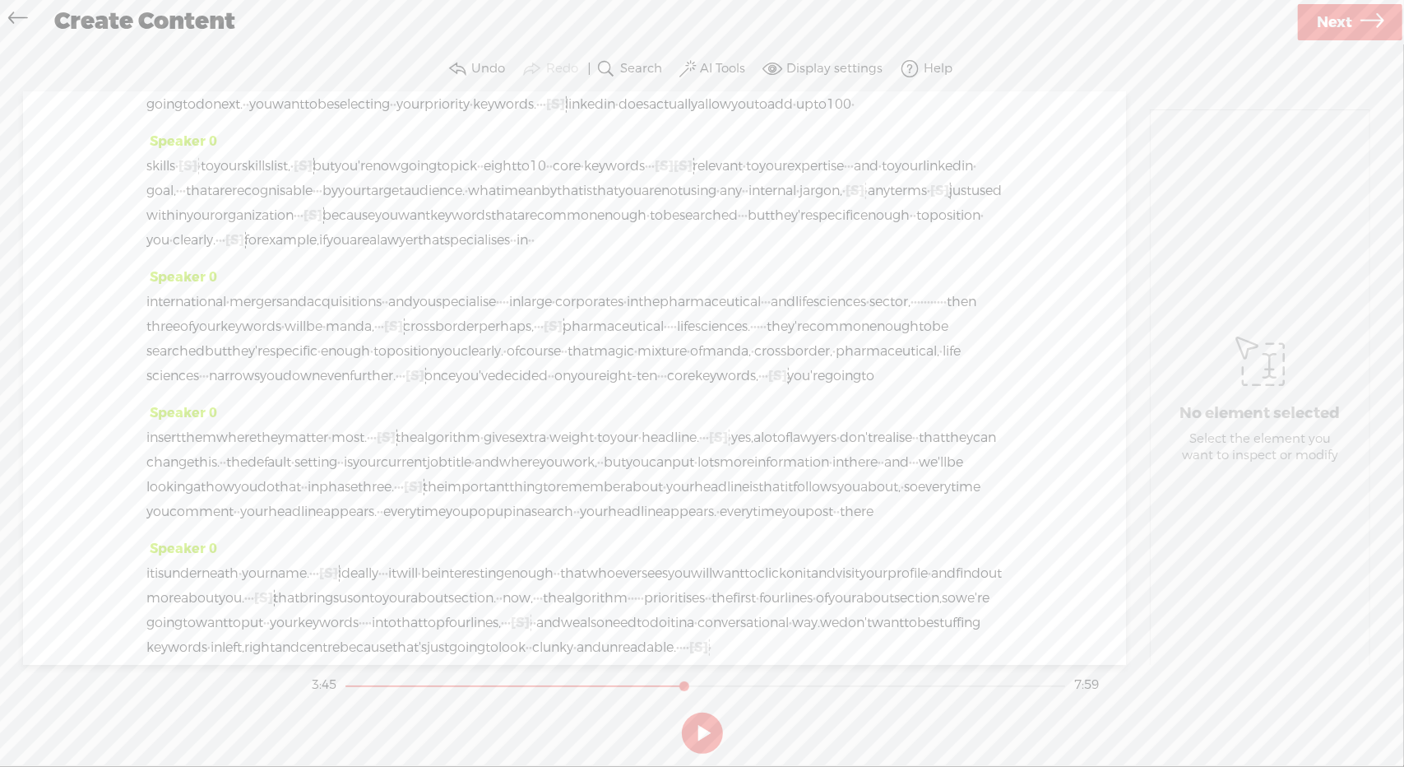
drag, startPoint x: 308, startPoint y: 527, endPoint x: 390, endPoint y: 527, distance: 82.3
click at [390, 388] on div "international · mergers and acquisitions · · and you specialise · · · · in larg…" at bounding box center [574, 339] width 856 height 99
click at [274, 478] on span "Delete" at bounding box center [278, 484] width 40 height 16
click at [869, 314] on span "sector," at bounding box center [889, 302] width 41 height 25
click at [308, 480] on span "Play" at bounding box center [321, 484] width 27 height 16
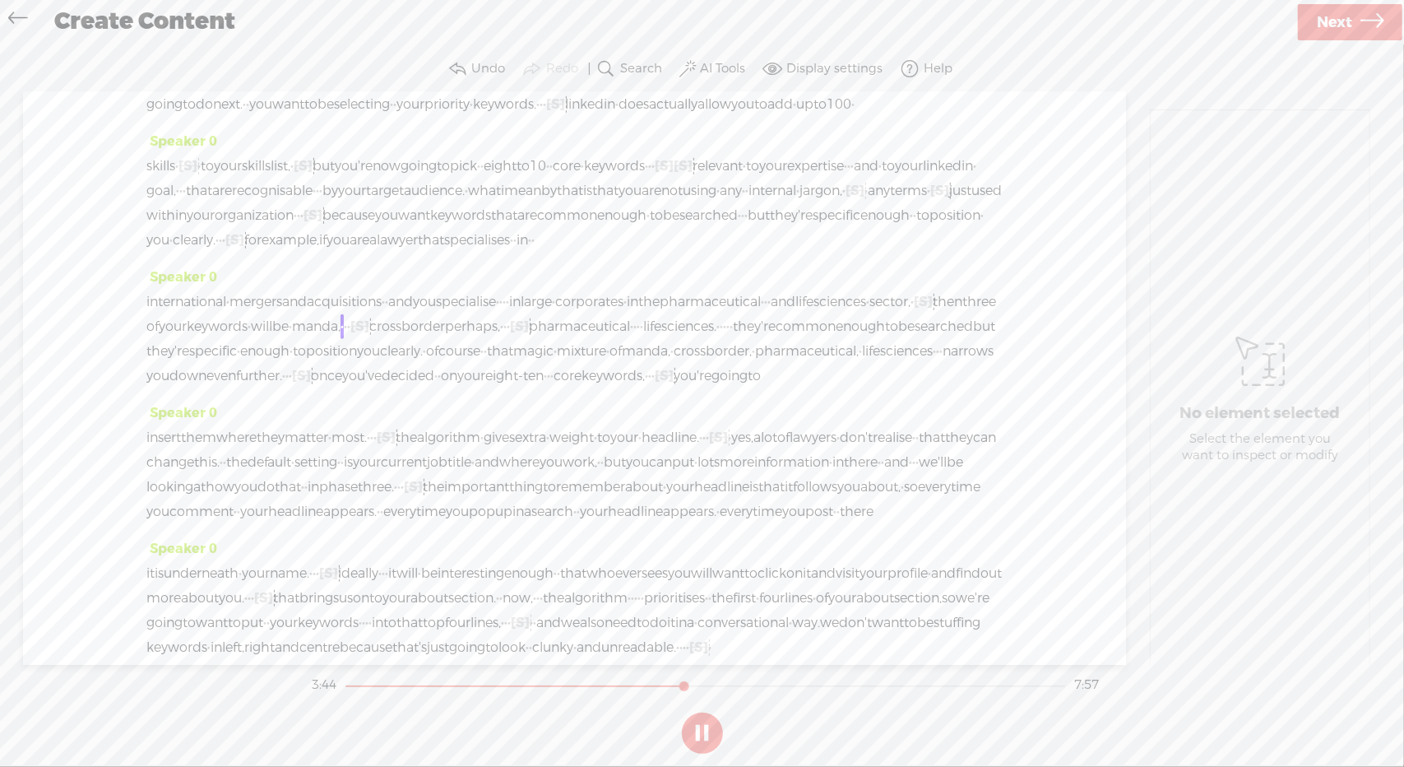
click at [694, 731] on button at bounding box center [702, 732] width 41 height 41
drag, startPoint x: 331, startPoint y: 522, endPoint x: 359, endPoint y: 521, distance: 27.2
click at [933, 314] on span "then" at bounding box center [948, 302] width 30 height 25
click at [242, 478] on span "Delete" at bounding box center [234, 484] width 40 height 16
click at [813, 314] on span "sciences" at bounding box center [839, 302] width 53 height 25
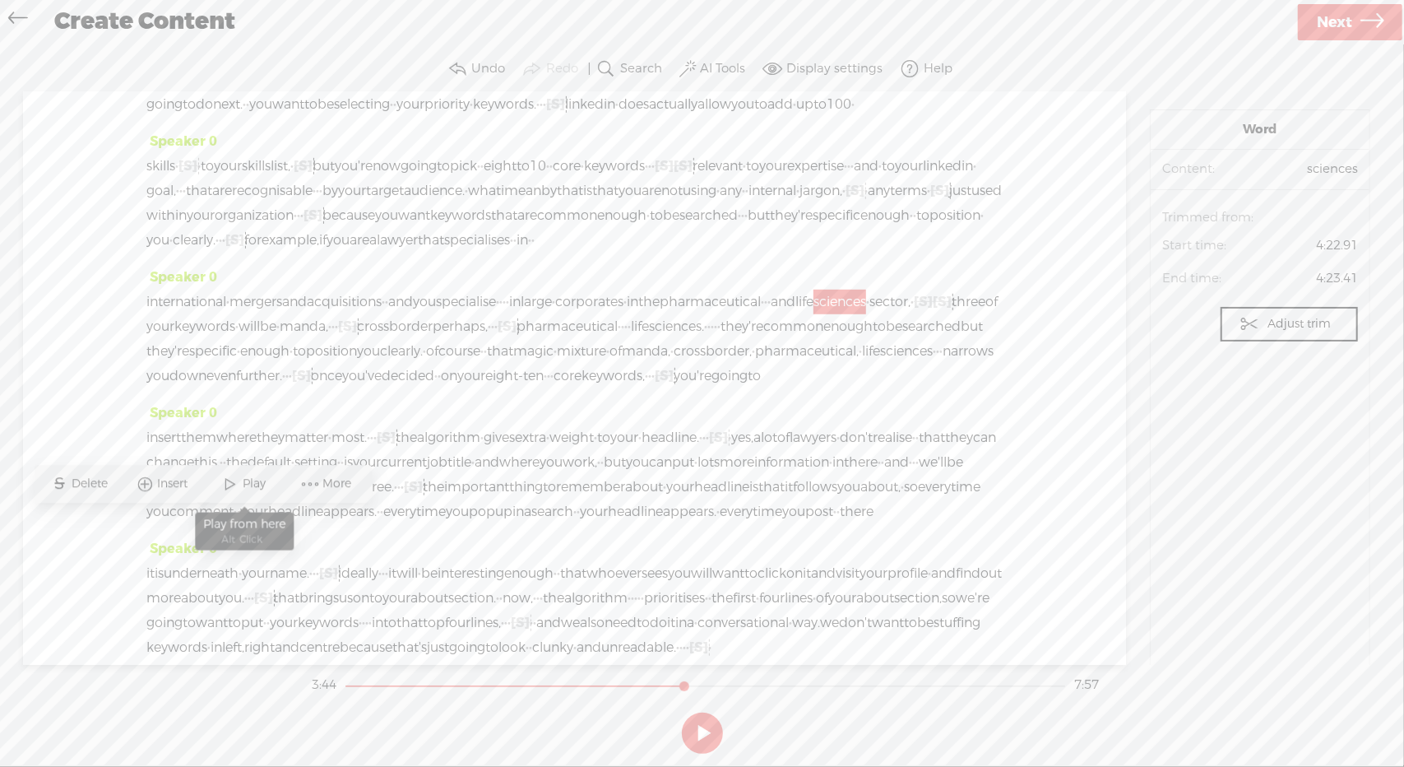
click at [245, 488] on span "Play" at bounding box center [256, 484] width 27 height 16
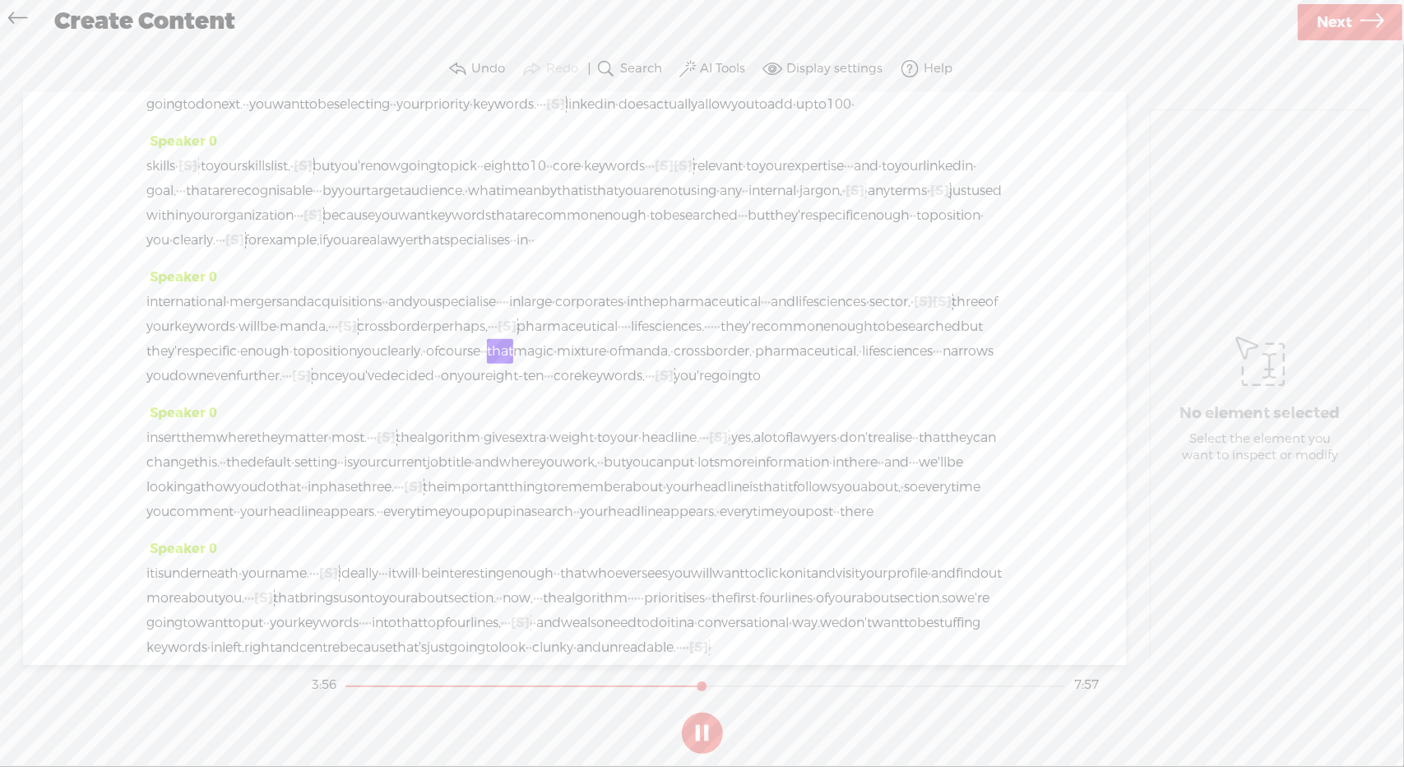
click at [691, 730] on button at bounding box center [702, 732] width 41 height 41
drag, startPoint x: 950, startPoint y: 499, endPoint x: 237, endPoint y: 527, distance: 713.7
click at [237, 388] on div "international · mergers and acquisitions · · and you specialise · · · · in larg…" at bounding box center [574, 339] width 856 height 99
click at [127, 486] on span "Delete" at bounding box center [127, 484] width 40 height 16
click at [660, 314] on span "the" at bounding box center [648, 302] width 21 height 25
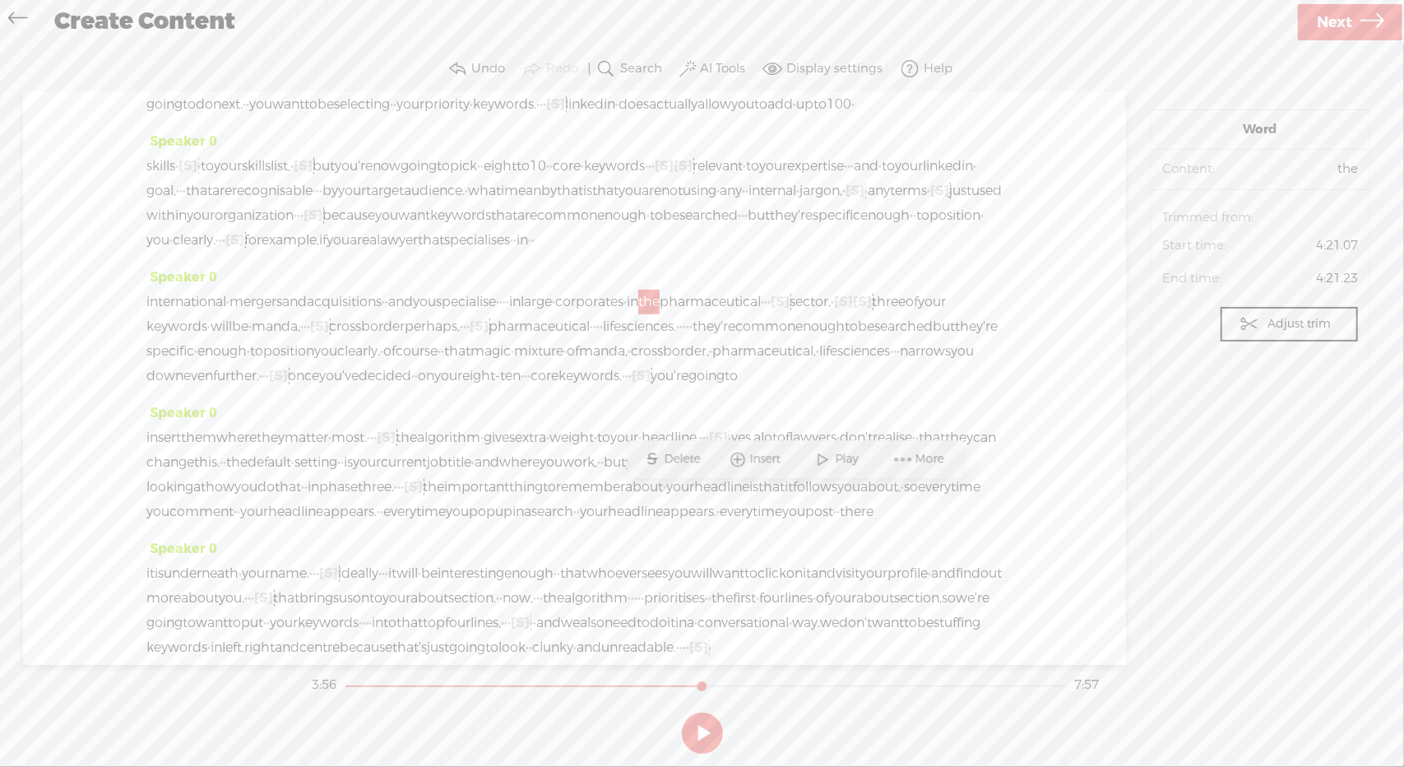
click at [855, 467] on span "Play" at bounding box center [837, 459] width 82 height 30
click at [704, 734] on button at bounding box center [702, 732] width 41 height 41
click at [790, 310] on span "[S]" at bounding box center [780, 301] width 19 height 17
click at [966, 455] on span "Restore" at bounding box center [971, 460] width 46 height 16
click at [795, 314] on span "and" at bounding box center [783, 302] width 25 height 25
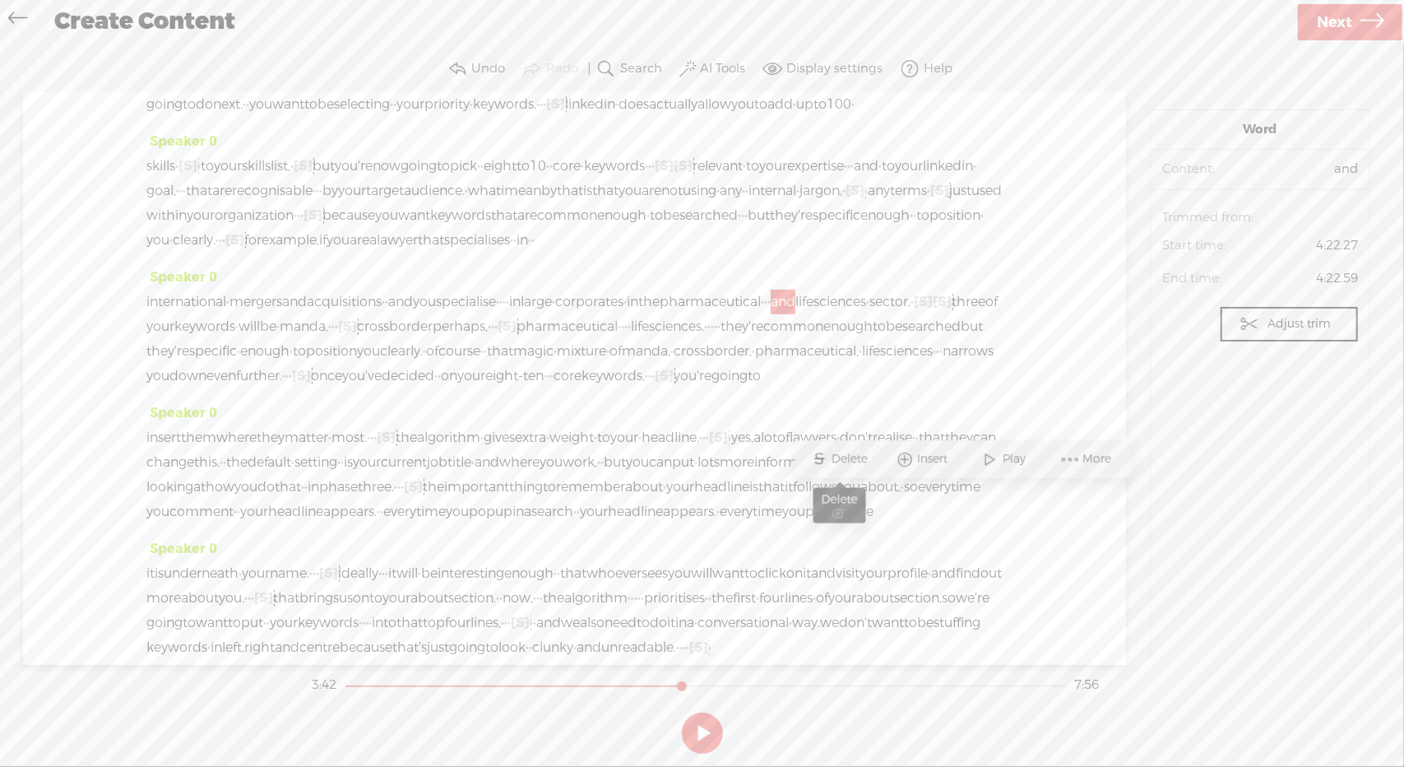
click at [854, 455] on span "Delete" at bounding box center [852, 460] width 40 height 16
drag, startPoint x: 152, startPoint y: 527, endPoint x: 189, endPoint y: 526, distance: 37.0
click at [189, 388] on div "international · mergers and acquisitions · · and you specialise · · · · in larg…" at bounding box center [574, 339] width 856 height 99
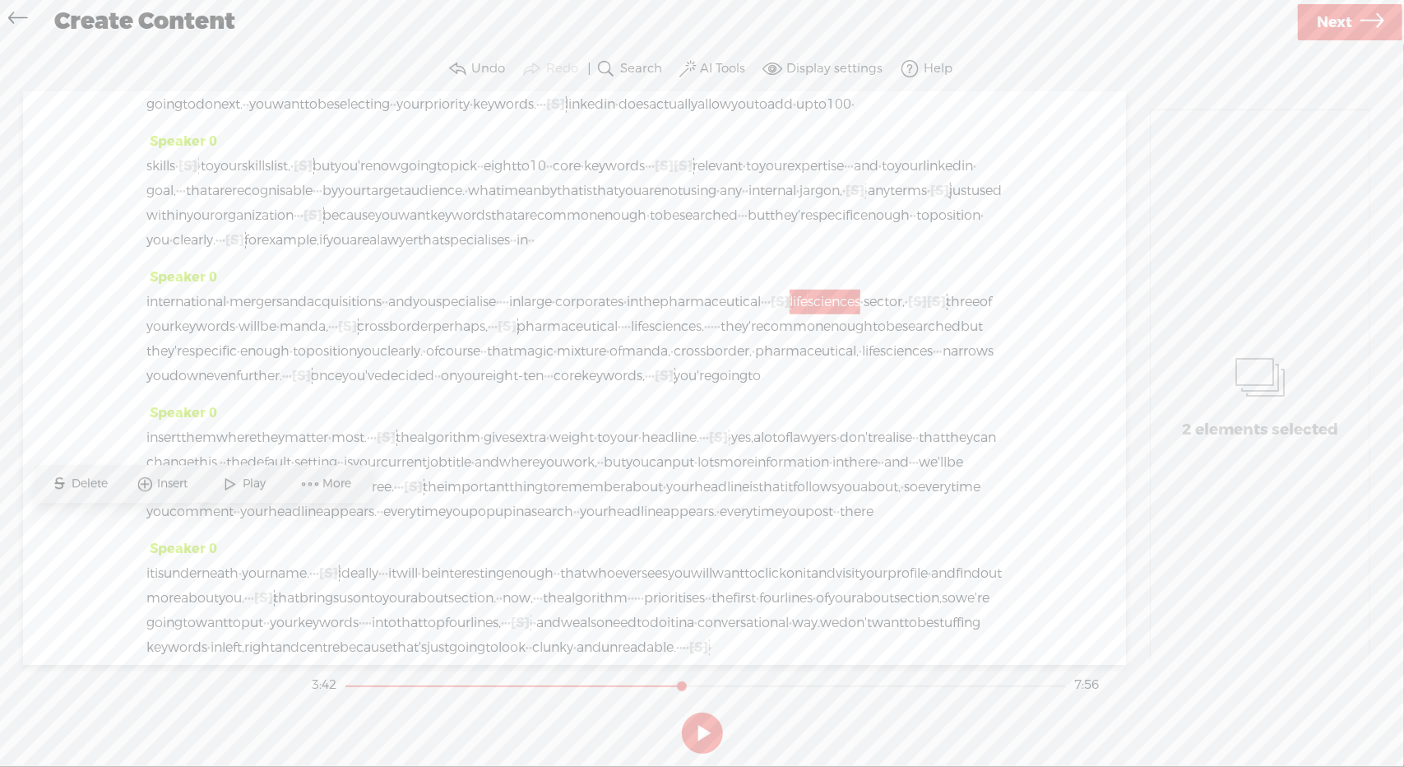
click at [96, 485] on span "Delete" at bounding box center [92, 484] width 40 height 16
click at [761, 314] on span "pharmaceutical" at bounding box center [710, 302] width 101 height 25
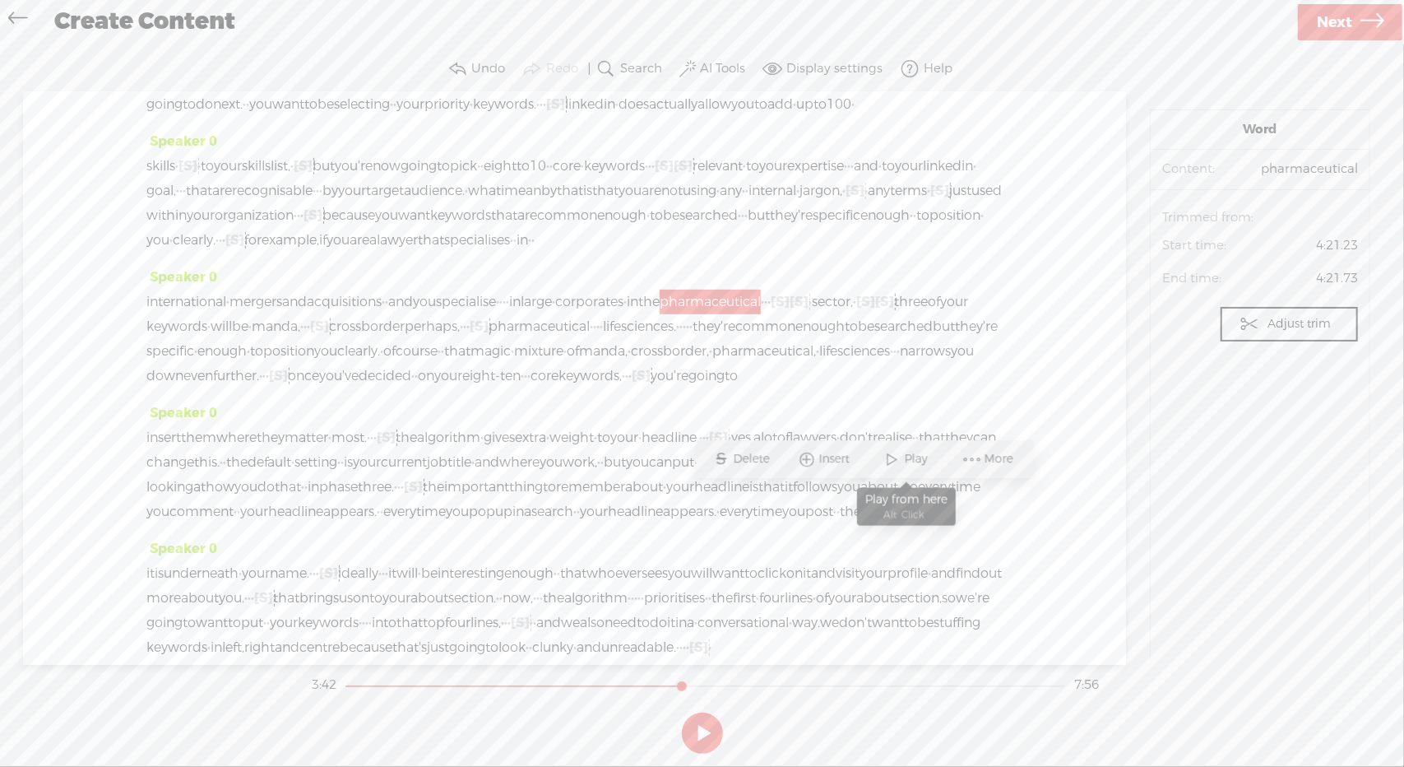
click at [908, 454] on span "Play" at bounding box center [918, 460] width 27 height 16
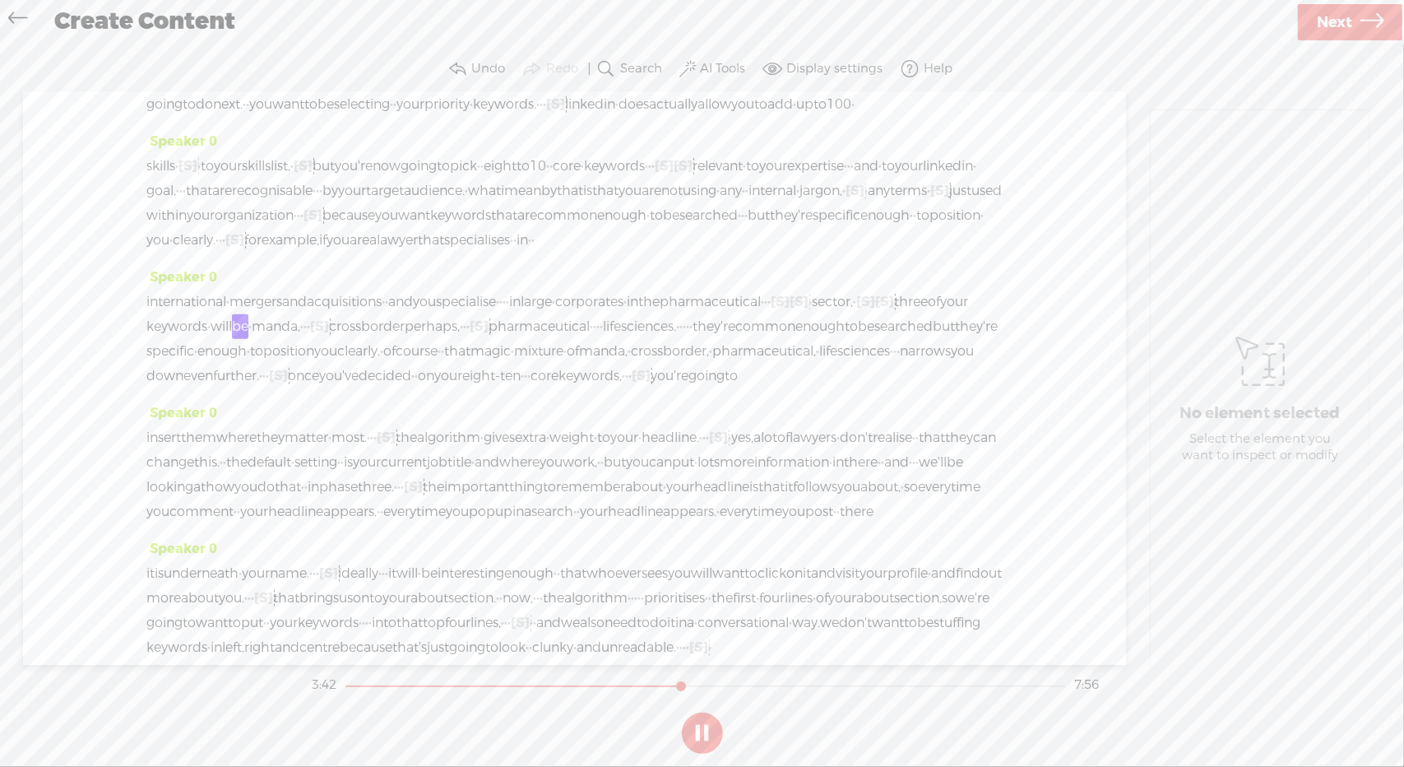
click at [705, 731] on button at bounding box center [702, 732] width 41 height 41
drag, startPoint x: 170, startPoint y: 546, endPoint x: 242, endPoint y: 547, distance: 71.6
click at [242, 388] on div "international · mergers and acquisitions · · and you specialise · · · · in larg…" at bounding box center [574, 339] width 856 height 99
click at [104, 507] on span "Delete" at bounding box center [112, 509] width 40 height 16
click at [696, 731] on button at bounding box center [702, 732] width 41 height 41
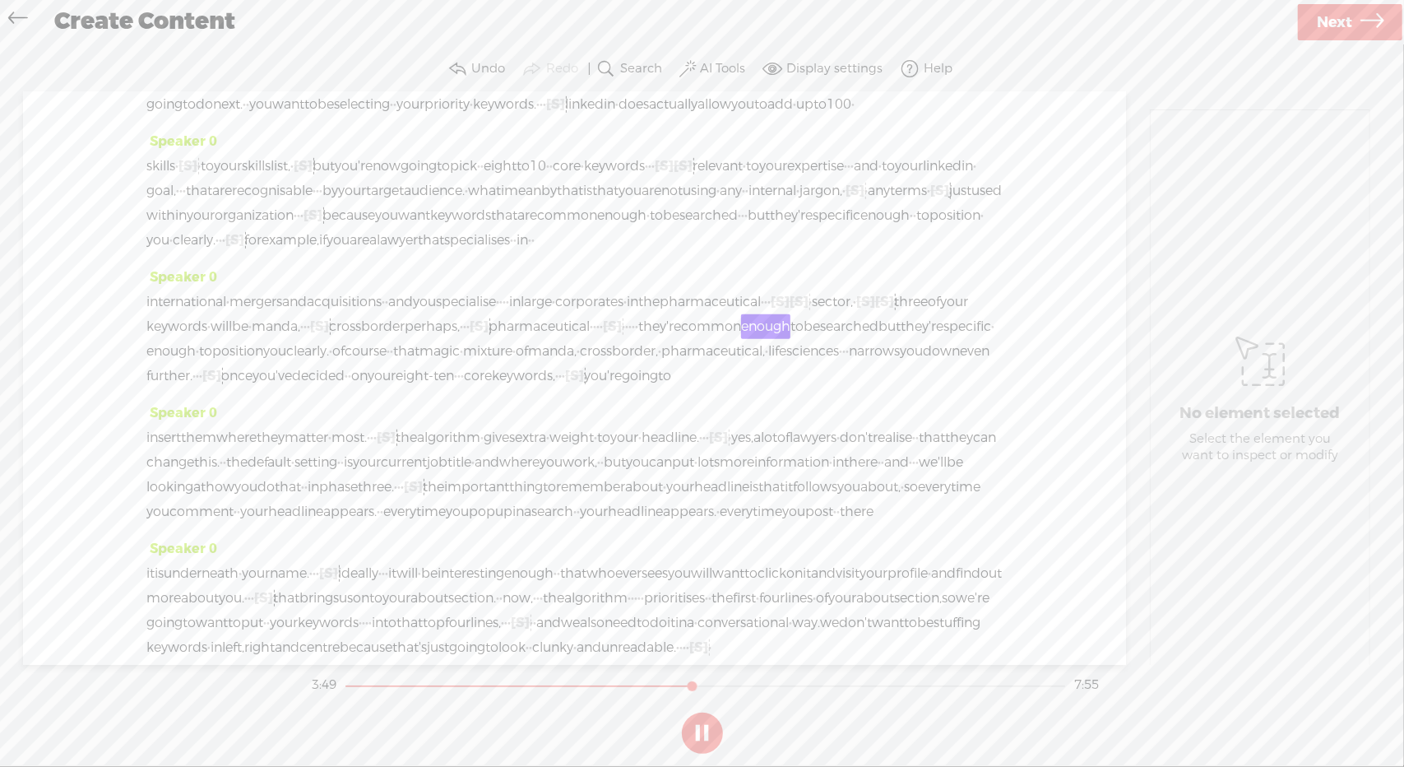
click at [698, 736] on button at bounding box center [702, 732] width 41 height 41
drag, startPoint x: 150, startPoint y: 545, endPoint x: 220, endPoint y: 543, distance: 70.0
click at [220, 388] on div "international · mergers and acquisitions · · and you specialise · · · · in larg…" at bounding box center [574, 339] width 856 height 99
click at [114, 501] on span "Delete" at bounding box center [111, 509] width 40 height 16
click at [590, 339] on span "pharmaceutical" at bounding box center [539, 326] width 101 height 25
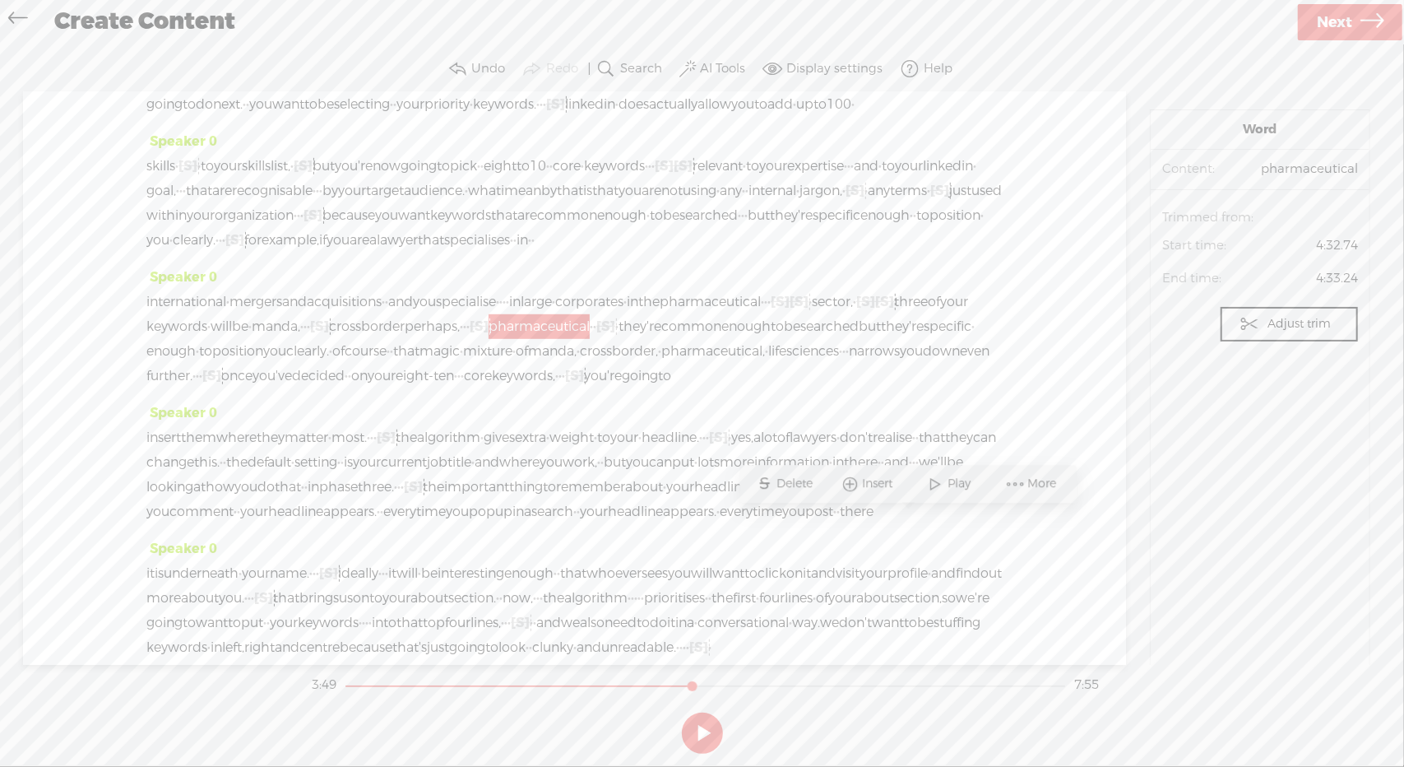
click at [952, 482] on span "Play" at bounding box center [961, 484] width 27 height 16
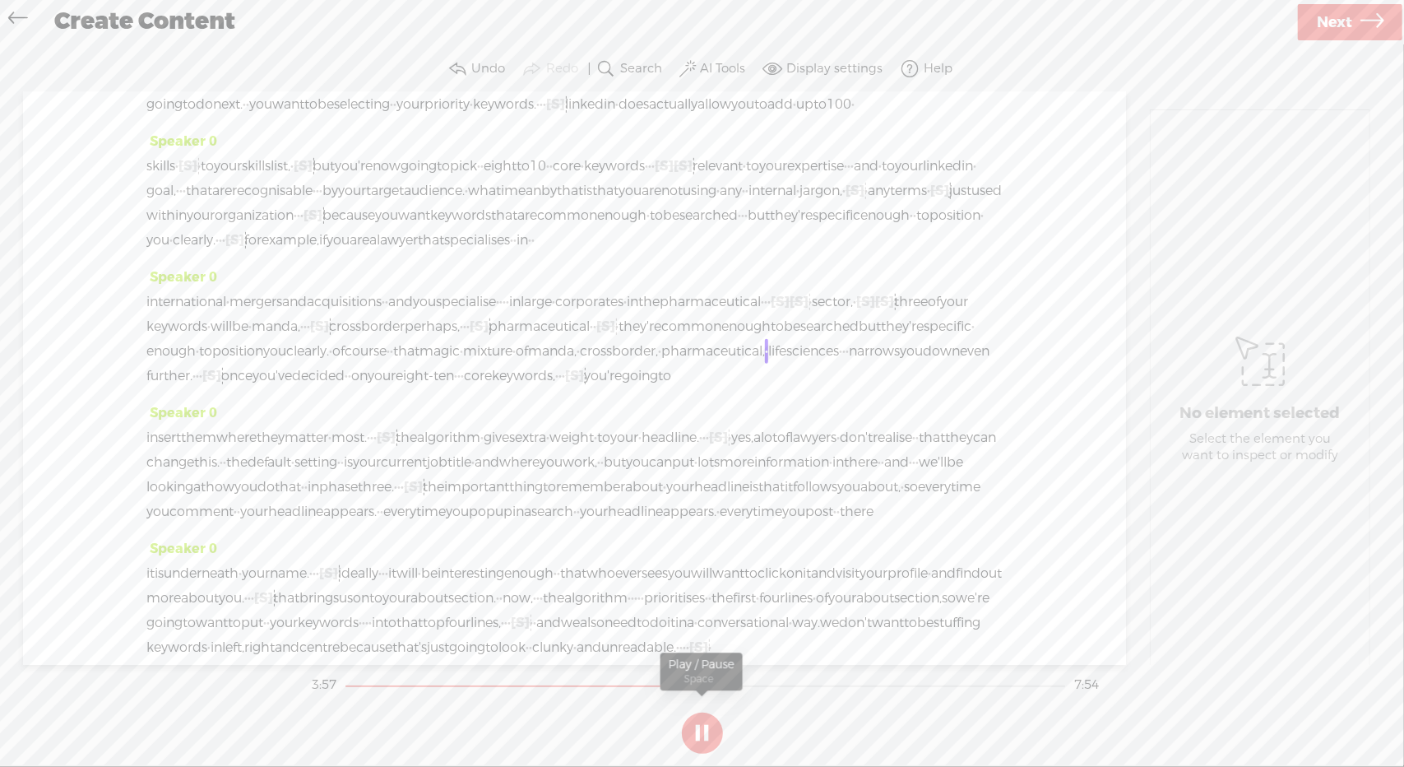
click at [706, 727] on button at bounding box center [702, 732] width 41 height 41
drag, startPoint x: 600, startPoint y: 570, endPoint x: 676, endPoint y: 570, distance: 75.7
click at [676, 388] on div "international · mergers and acquisitions · · and you specialise · · · · in larg…" at bounding box center [574, 339] width 856 height 99
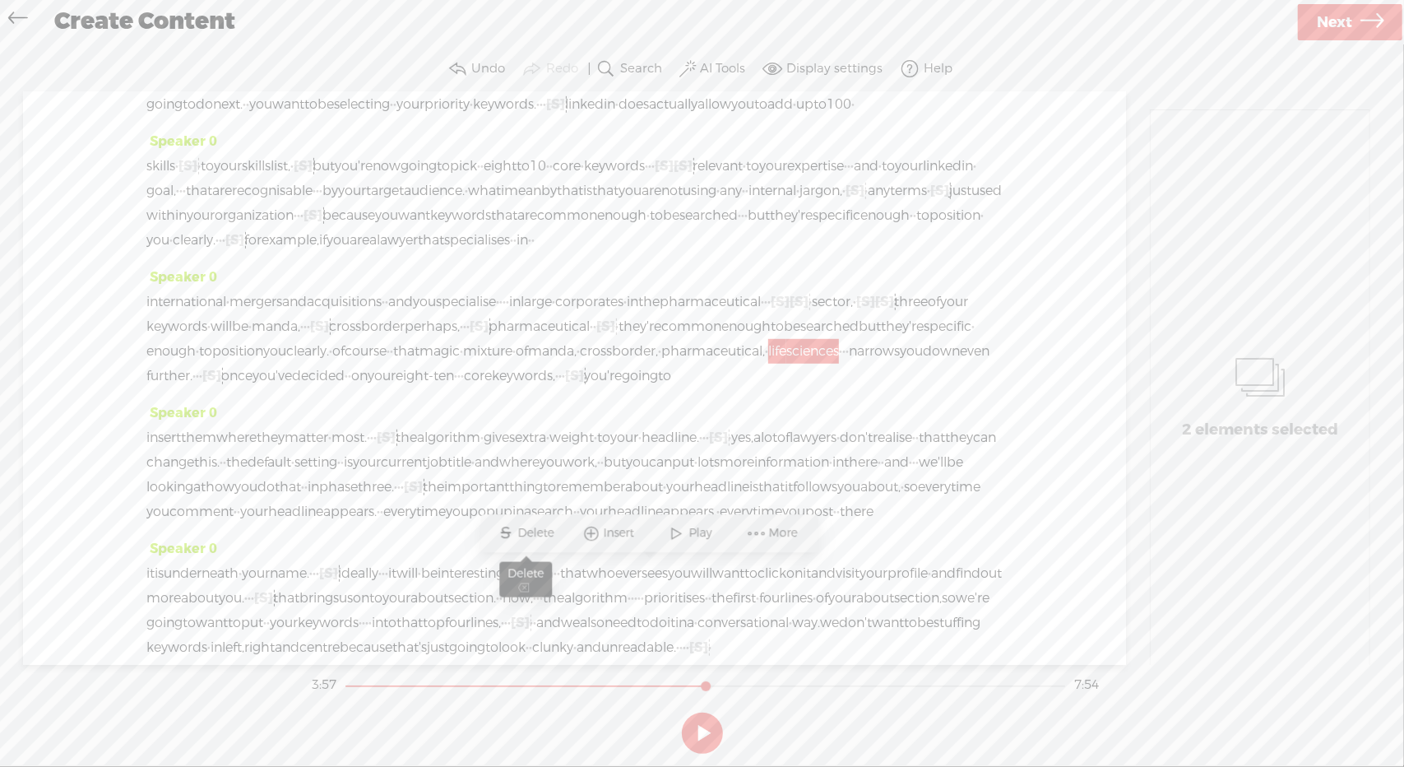
click at [521, 524] on span "S Delete" at bounding box center [526, 533] width 82 height 30
click at [426, 388] on span "core" at bounding box center [422, 376] width 28 height 25
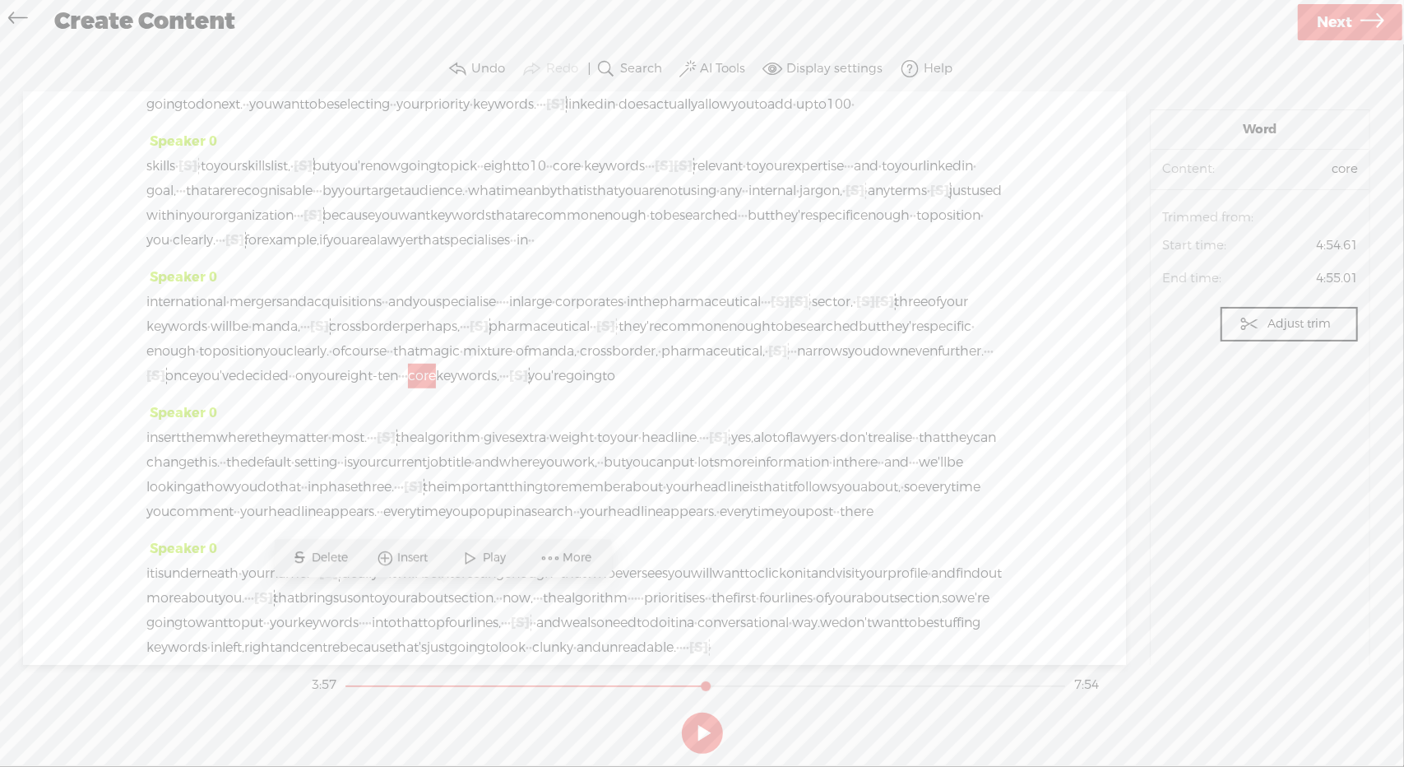
click at [463, 364] on span "mixture" at bounding box center [487, 351] width 49 height 25
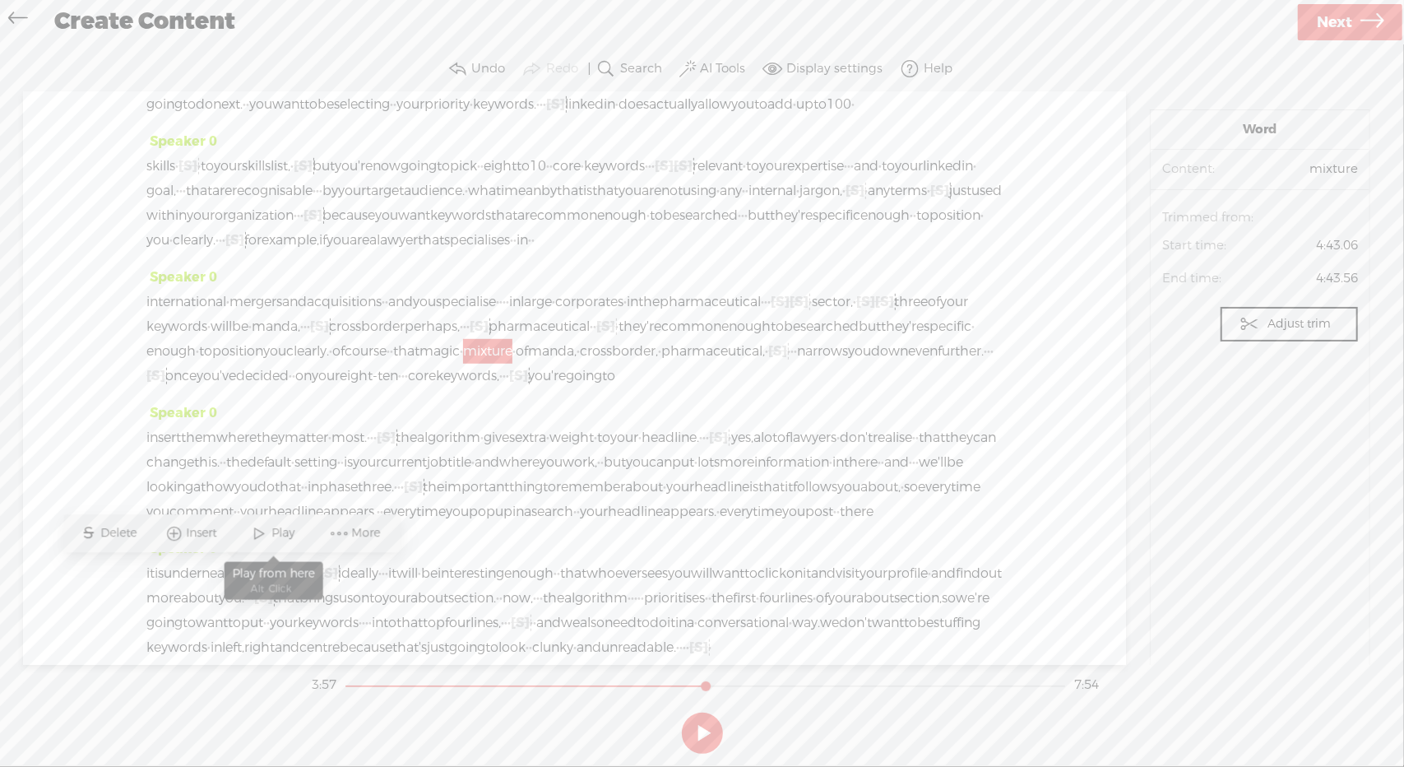
click at [281, 526] on span "Play" at bounding box center [285, 534] width 27 height 16
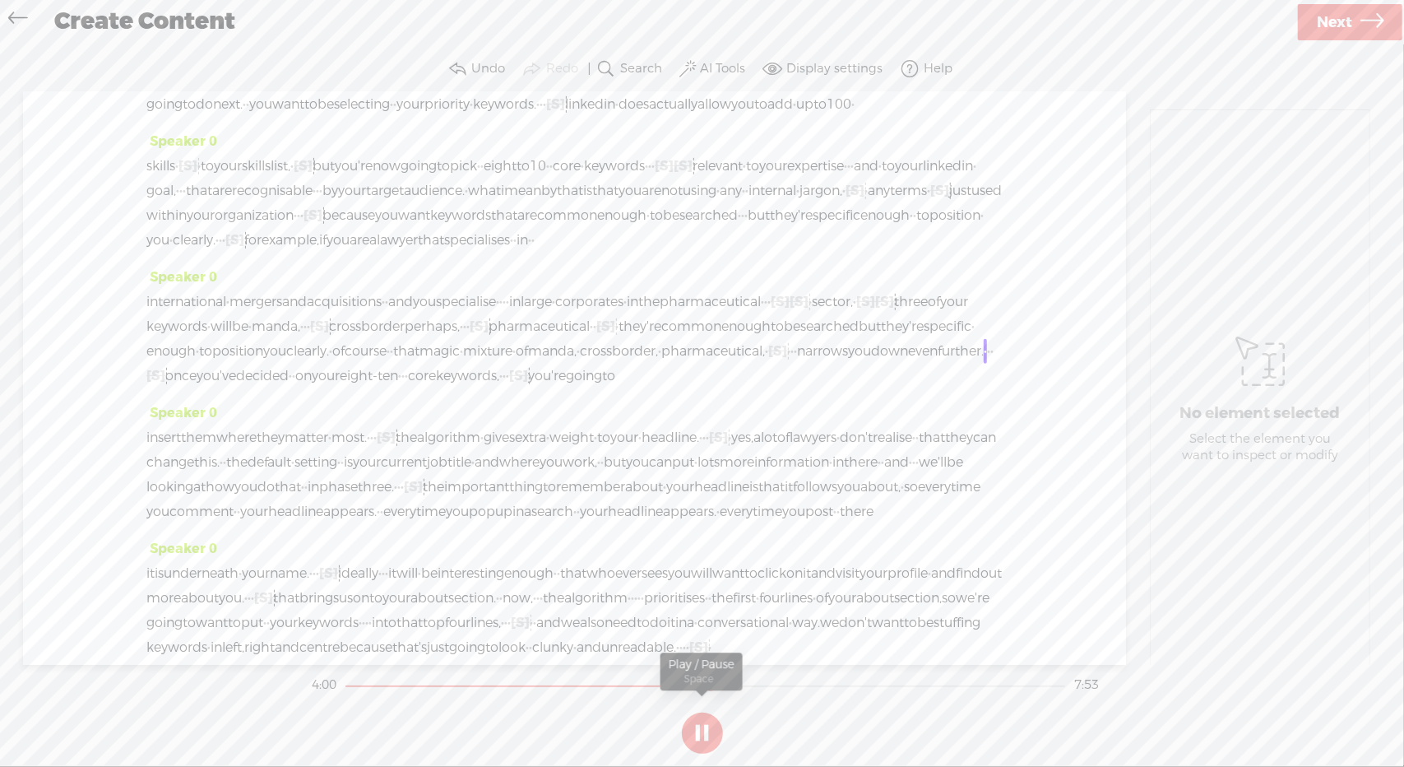
click at [691, 736] on button at bounding box center [702, 732] width 41 height 41
drag, startPoint x: 619, startPoint y: 568, endPoint x: 635, endPoint y: 570, distance: 16.6
click at [635, 388] on div "international · mergers and acquisitions · · and you specialise · · · · in larg…" at bounding box center [574, 339] width 856 height 99
click at [521, 531] on span "Delete" at bounding box center [521, 534] width 40 height 16
click at [661, 364] on span "pharmaceutical," at bounding box center [713, 351] width 104 height 25
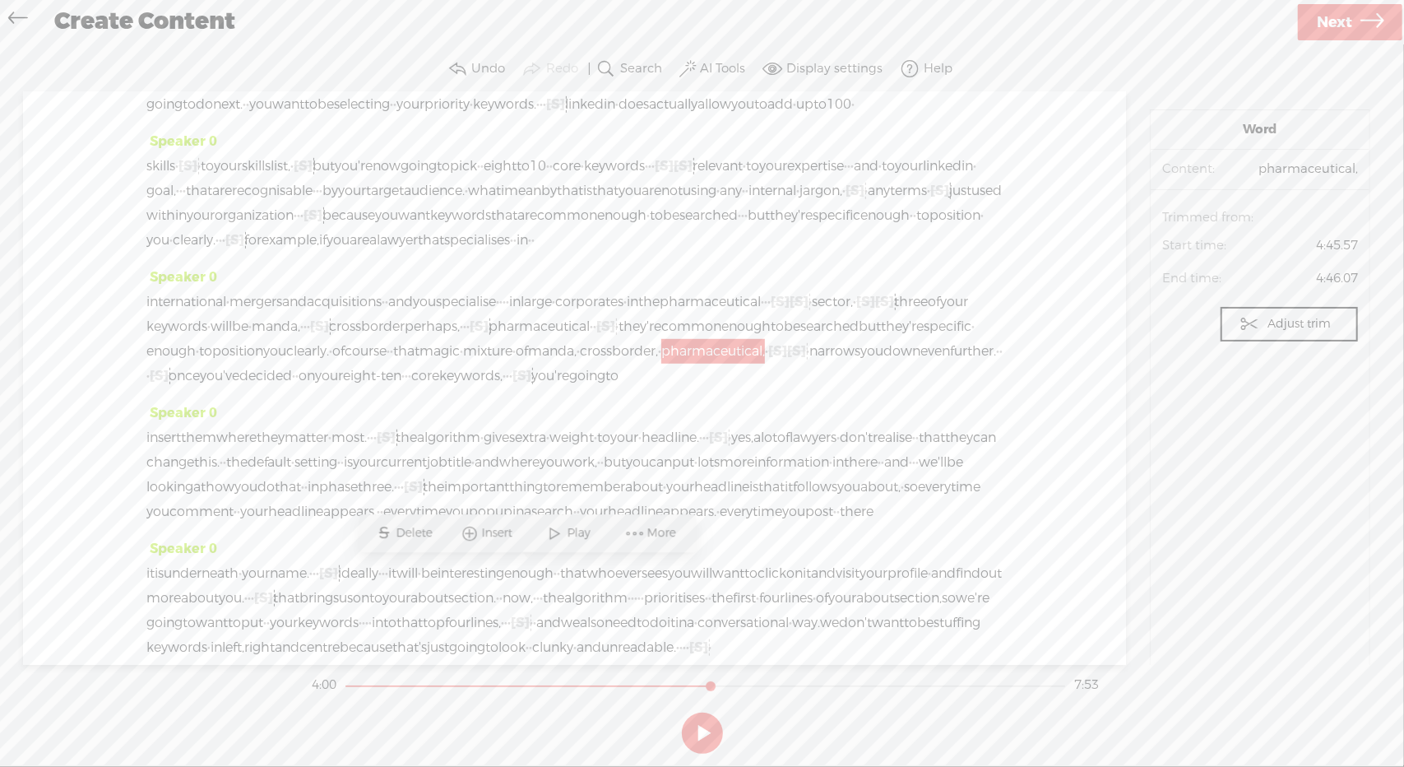
click at [577, 538] on span "Play" at bounding box center [581, 534] width 27 height 16
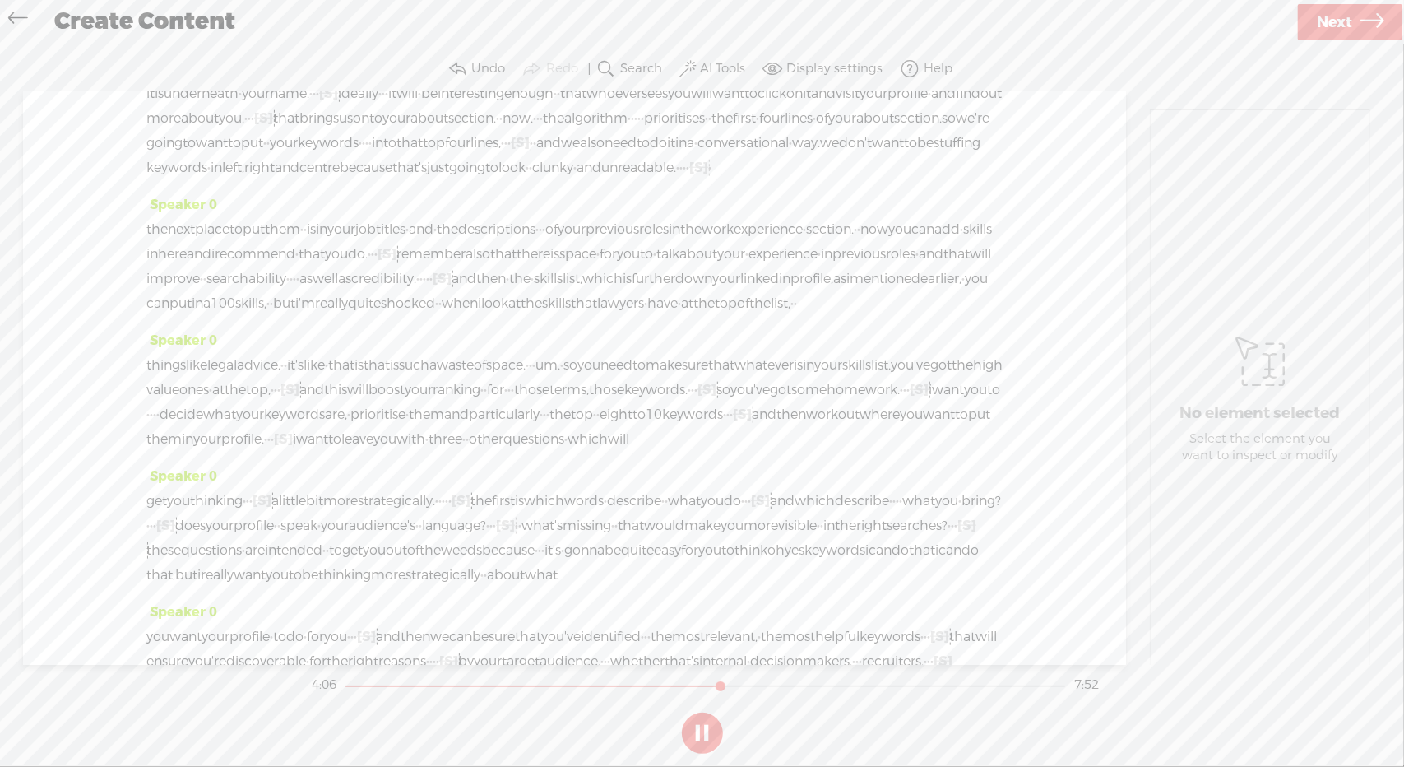
scroll to position [1131, 0]
click at [693, 721] on button at bounding box center [702, 732] width 41 height 41
drag, startPoint x: 602, startPoint y: 226, endPoint x: 662, endPoint y: 225, distance: 60.0
click at [541, 193] on span "Delete" at bounding box center [555, 188] width 40 height 16
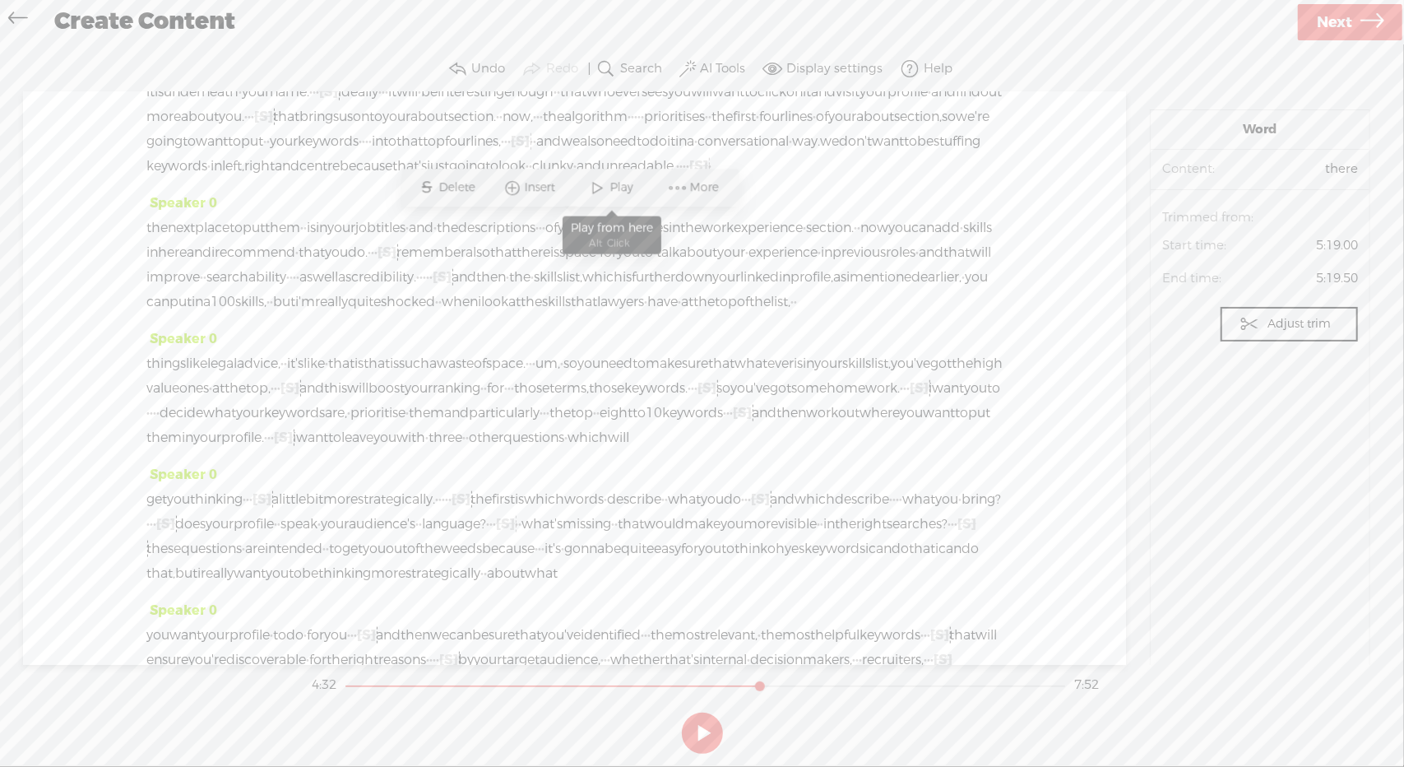
click at [607, 188] on span at bounding box center [598, 188] width 25 height 30
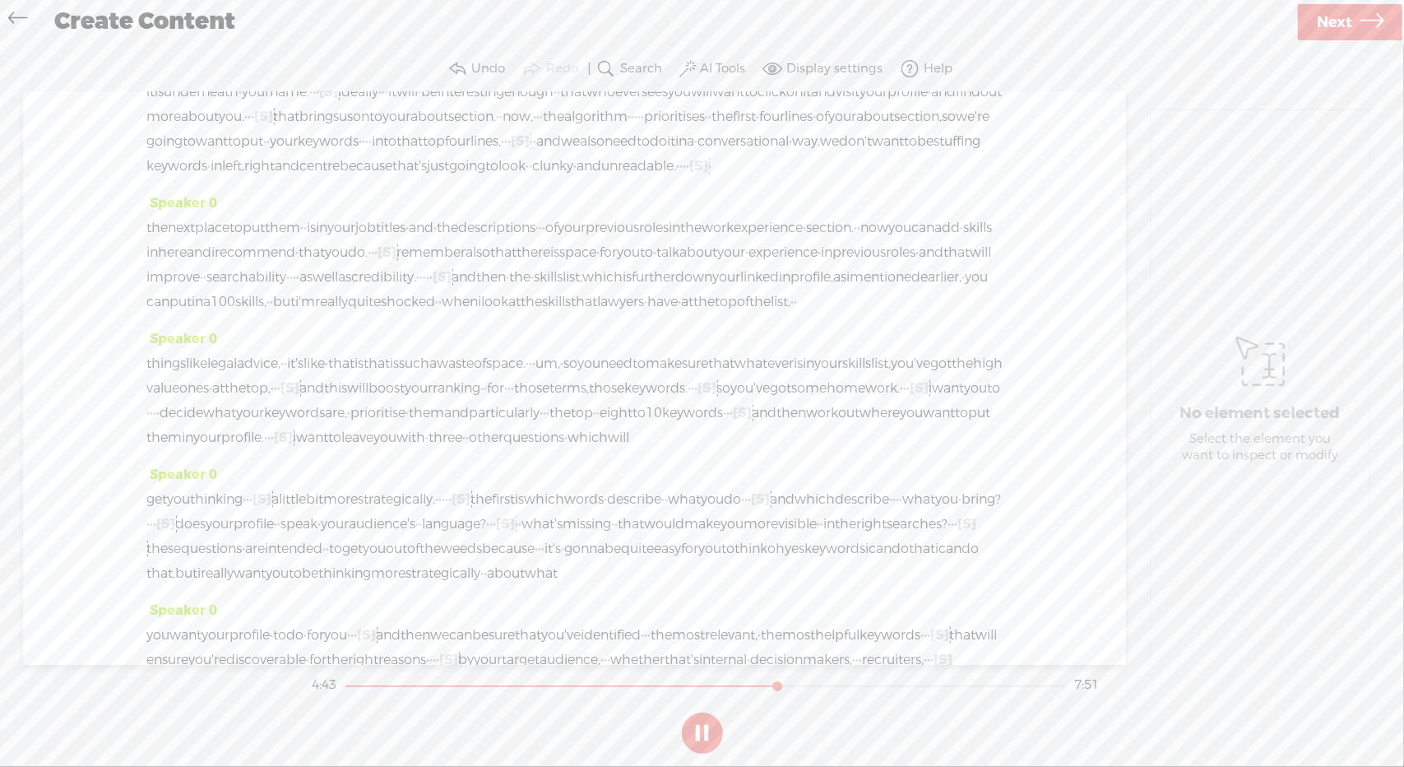
click at [702, 733] on button at bounding box center [702, 732] width 41 height 41
drag, startPoint x: 630, startPoint y: 229, endPoint x: 207, endPoint y: 248, distance: 423.2
click at [99, 213] on span "Delete" at bounding box center [93, 213] width 40 height 16
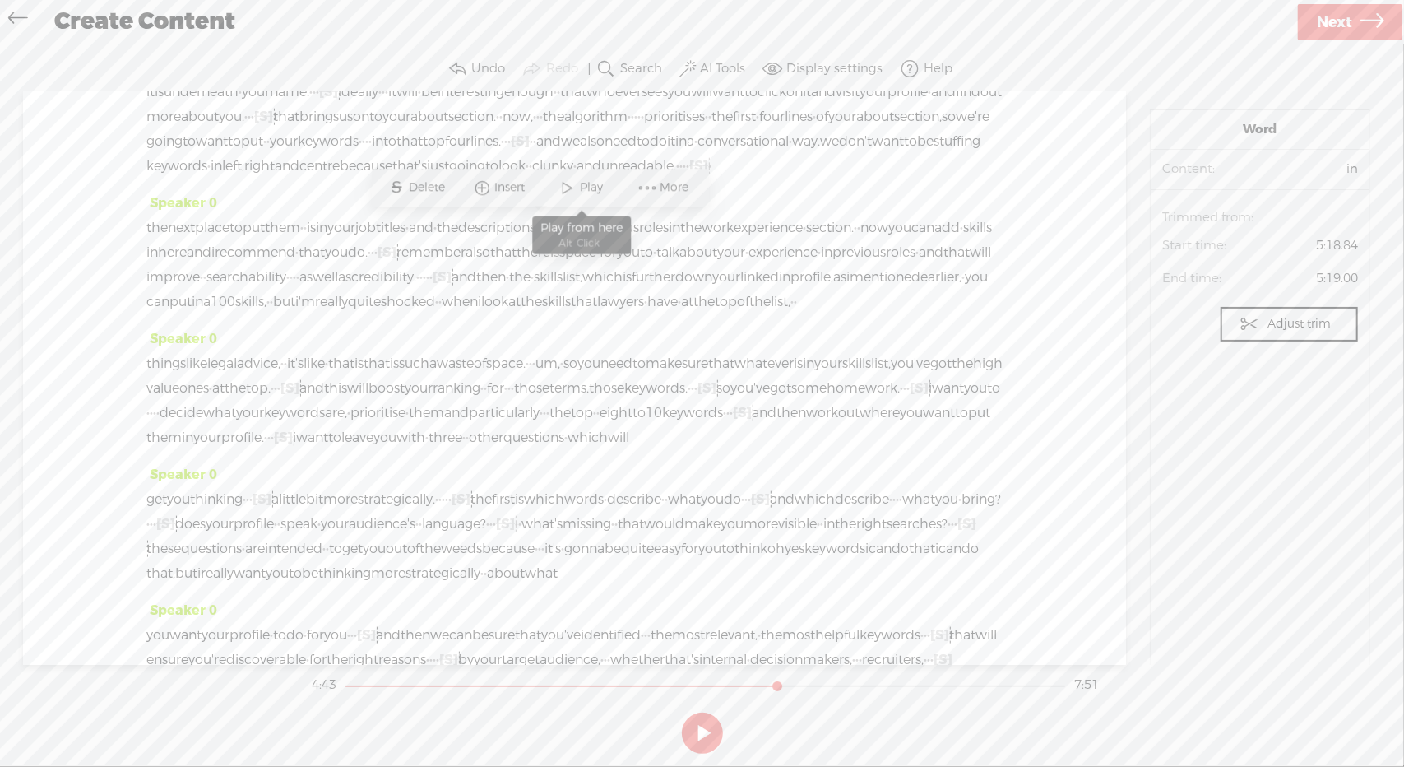
click at [592, 192] on span "Play" at bounding box center [594, 188] width 27 height 16
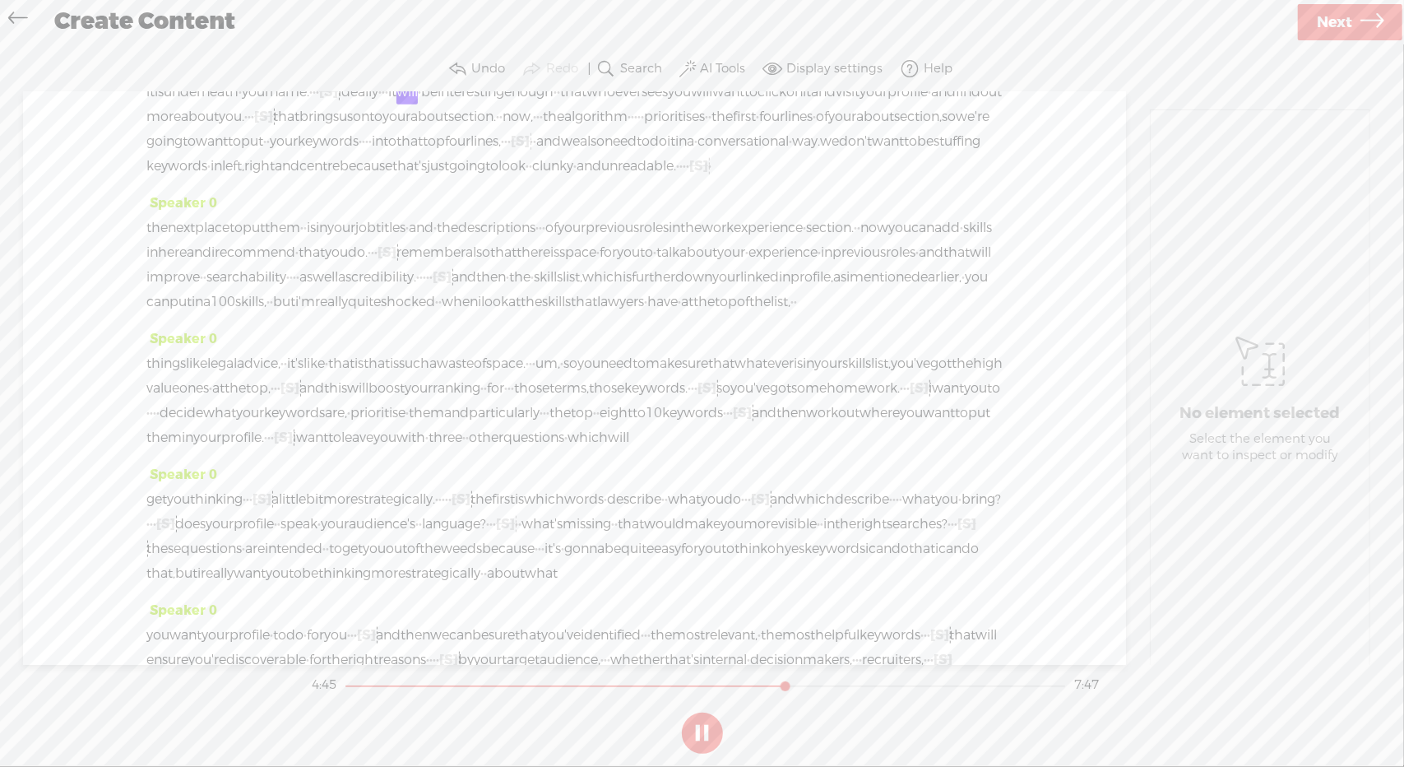
click at [704, 726] on button at bounding box center [702, 732] width 41 height 41
click at [309, 104] on span "name." at bounding box center [289, 92] width 39 height 25
click at [378, 297] on span "Play" at bounding box center [384, 298] width 27 height 16
click at [313, 104] on span "·" at bounding box center [310, 92] width 3 height 25
click at [250, 299] on span "Delete" at bounding box center [249, 298] width 40 height 16
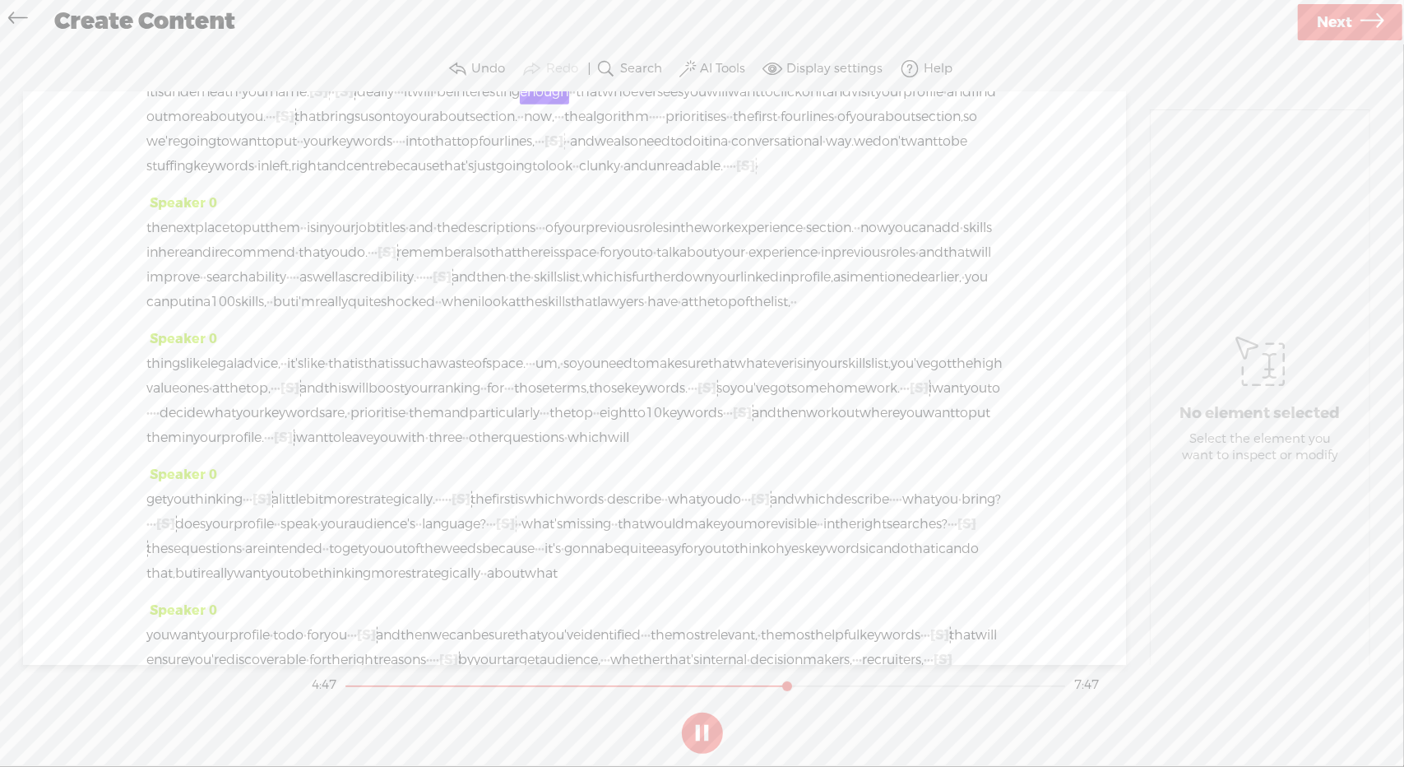
click at [309, 104] on span "name." at bounding box center [289, 92] width 39 height 25
click at [368, 293] on span at bounding box center [358, 299] width 25 height 30
click at [703, 725] on button at bounding box center [702, 732] width 41 height 41
click at [545, 150] on span "[S]" at bounding box center [554, 140] width 19 height 17
drag, startPoint x: 441, startPoint y: 411, endPoint x: 513, endPoint y: 412, distance: 72.4
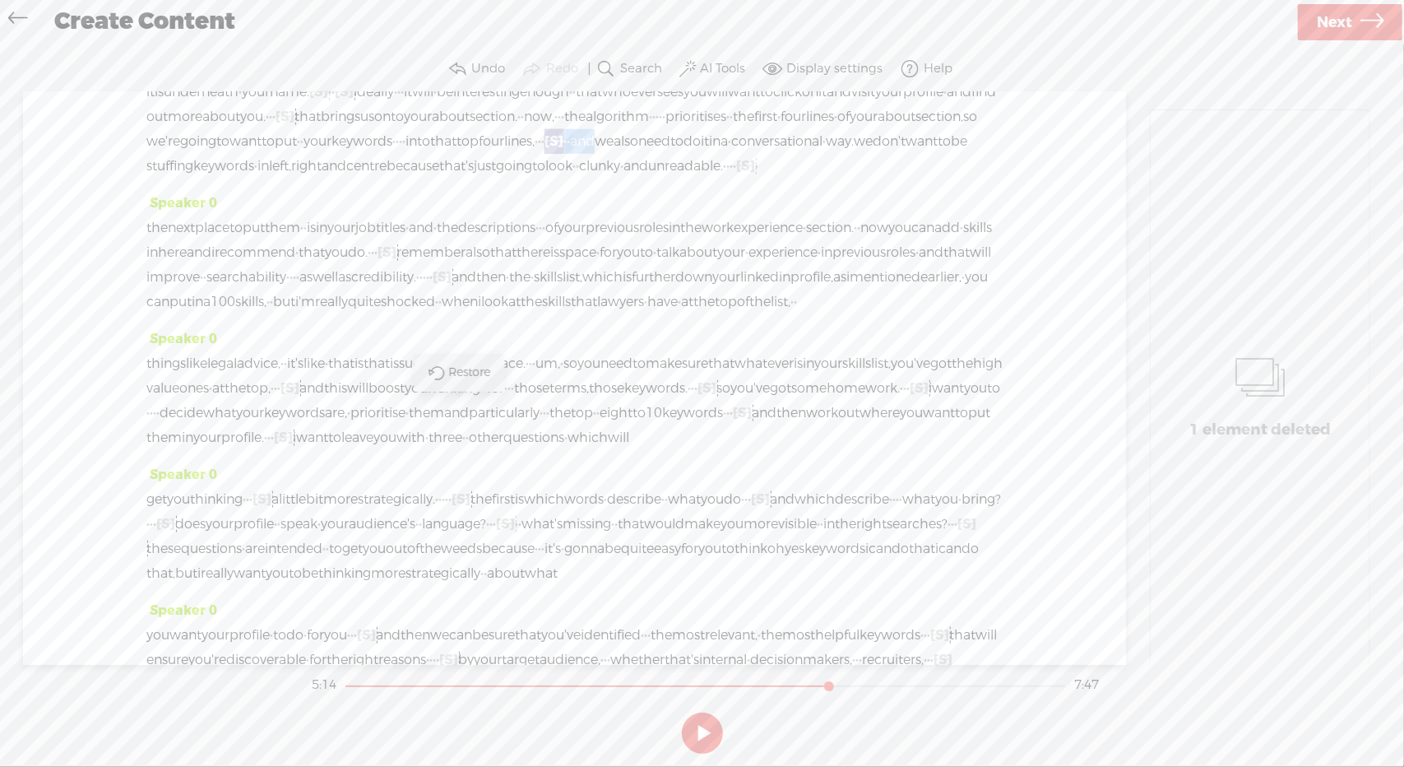
click at [513, 178] on div "it is underneath · your name. [S] · · · [S] · ideally · · · it will · be intere…" at bounding box center [574, 129] width 856 height 99
click at [377, 370] on span "Delete" at bounding box center [395, 372] width 40 height 16
click at [479, 154] on span "four" at bounding box center [491, 141] width 25 height 25
click at [406, 374] on span "Play" at bounding box center [416, 372] width 27 height 16
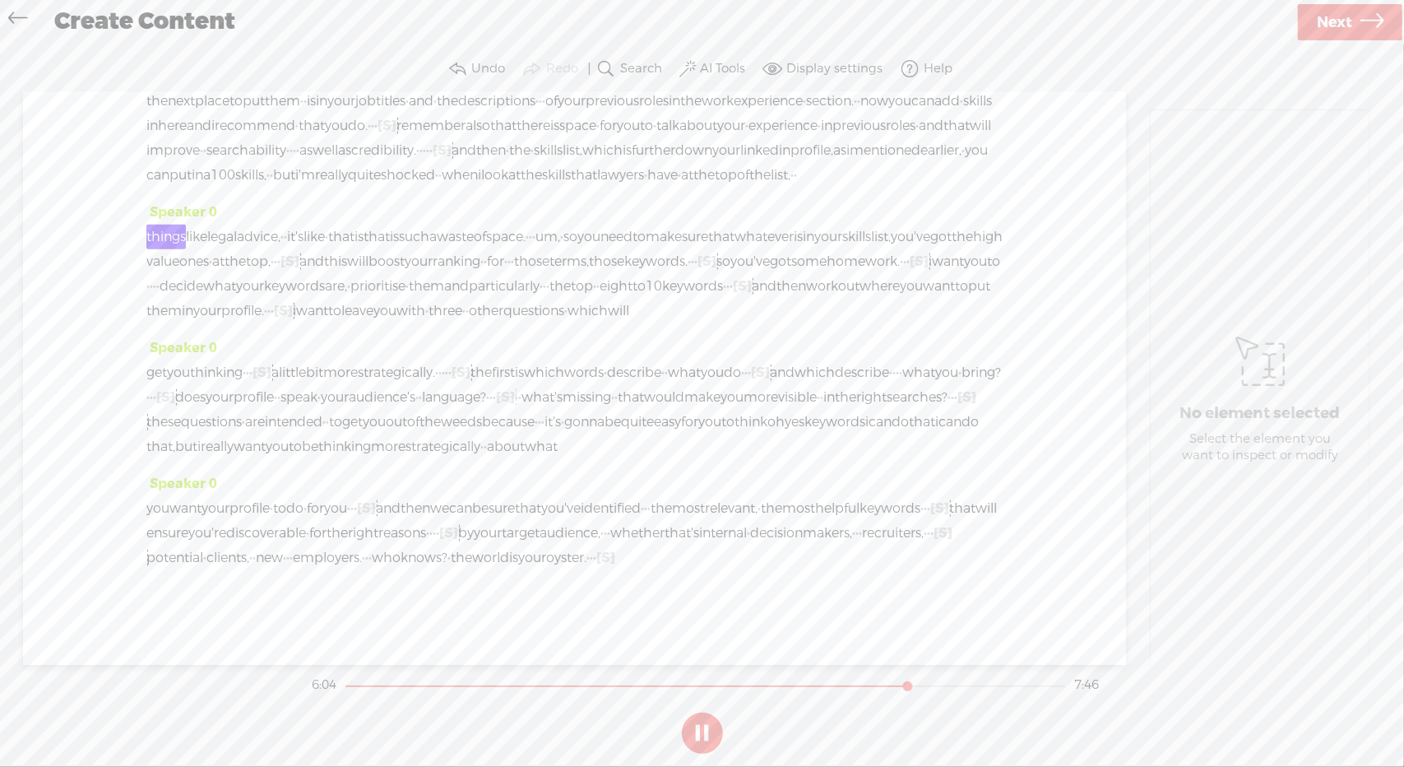
scroll to position [1637, 0]
drag, startPoint x: 351, startPoint y: 547, endPoint x: 400, endPoint y: 544, distance: 48.6
click at [699, 544] on span "internal" at bounding box center [723, 533] width 48 height 25
click at [266, 501] on span "Delete" at bounding box center [265, 509] width 40 height 16
click at [827, 545] on span "·" at bounding box center [828, 533] width 3 height 25
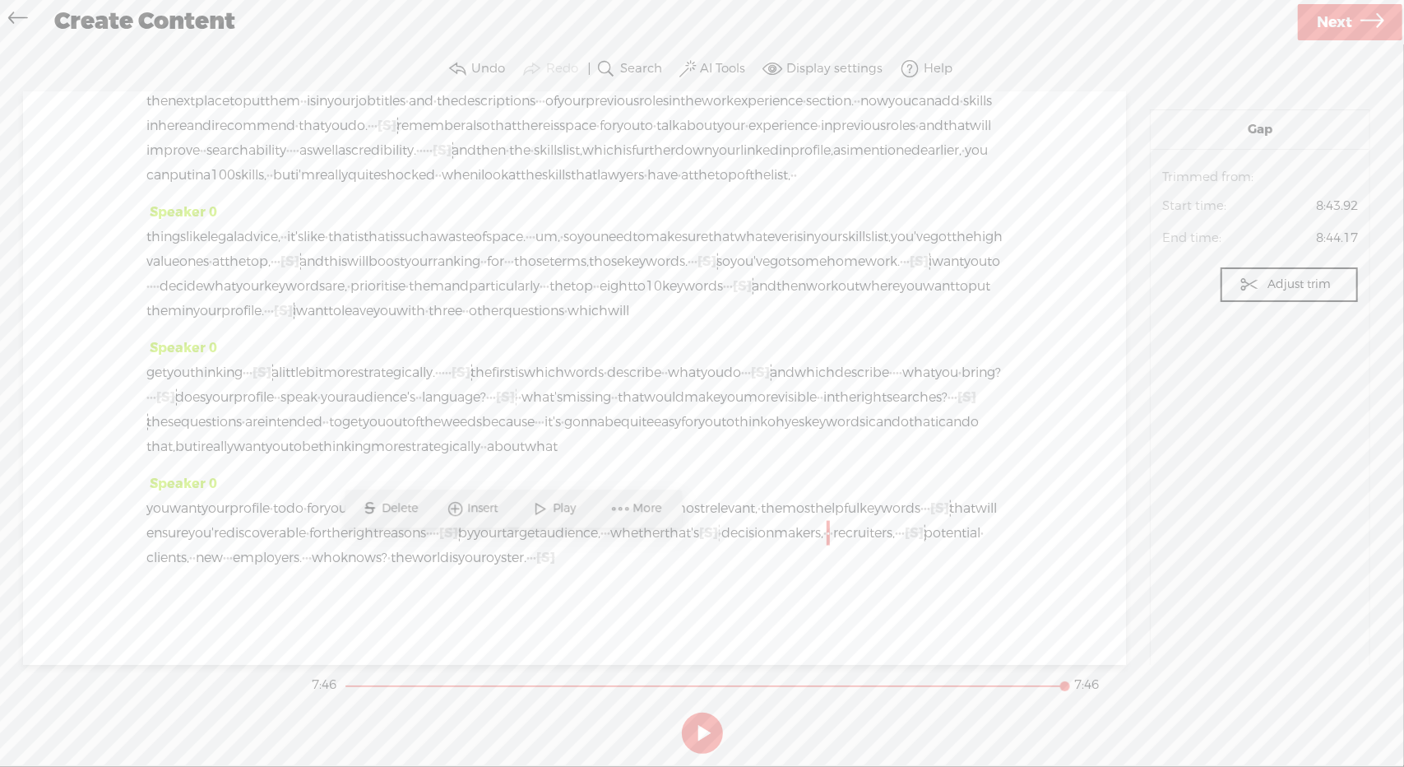
click at [388, 503] on span "Delete" at bounding box center [402, 509] width 40 height 16
drag, startPoint x: 628, startPoint y: 551, endPoint x: 642, endPoint y: 552, distance: 14.0
click at [642, 552] on div "you want your profile · to do · for you · · · [S] · and then we can be sure tha…" at bounding box center [574, 533] width 856 height 74
click at [543, 510] on span "Delete" at bounding box center [543, 509] width 40 height 16
click at [226, 549] on span "·" at bounding box center [224, 557] width 3 height 25
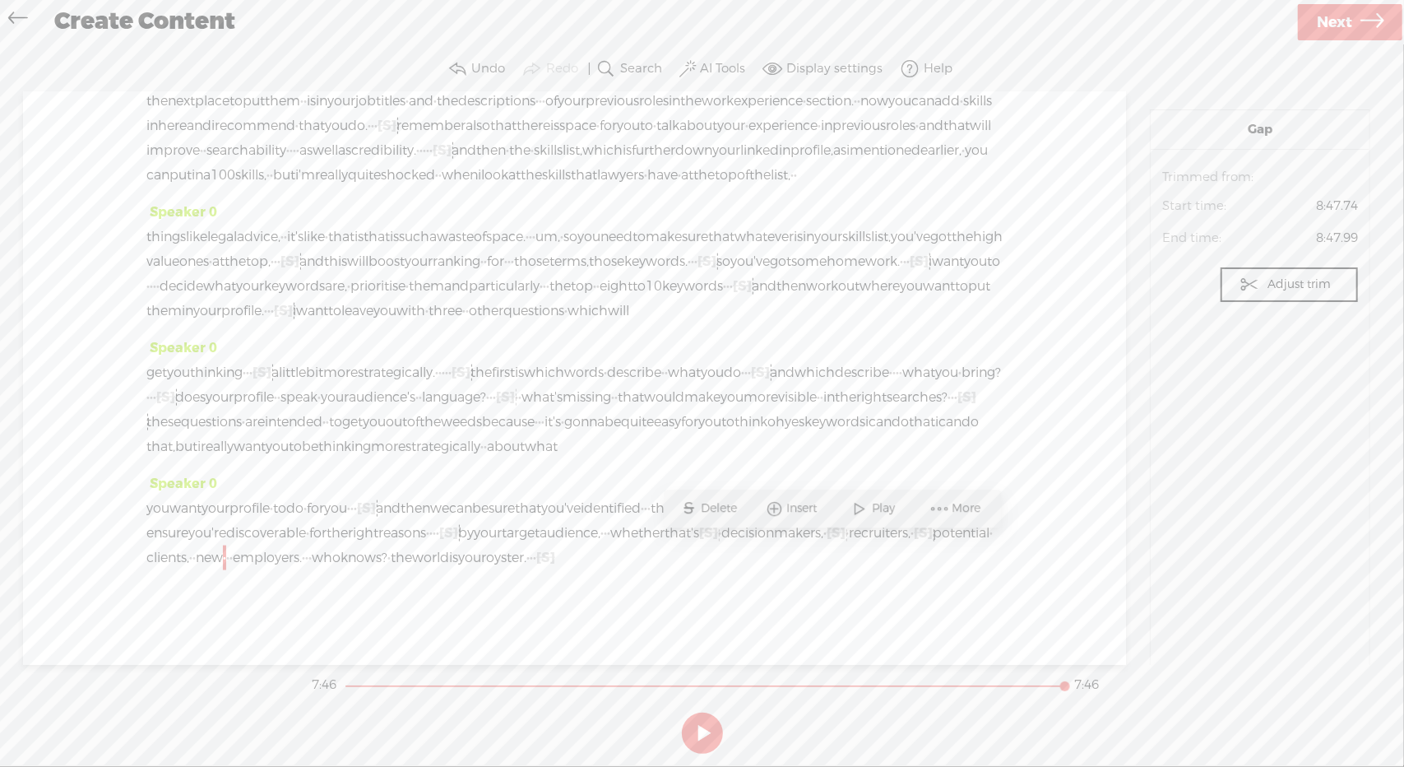
click at [229, 549] on span "·" at bounding box center [227, 557] width 3 height 25
click at [712, 505] on span "Delete" at bounding box center [731, 509] width 40 height 16
click at [610, 545] on span "whether" at bounding box center [637, 533] width 54 height 25
click at [316, 498] on span "Play" at bounding box center [316, 509] width 82 height 30
click at [699, 721] on button at bounding box center [702, 732] width 41 height 41
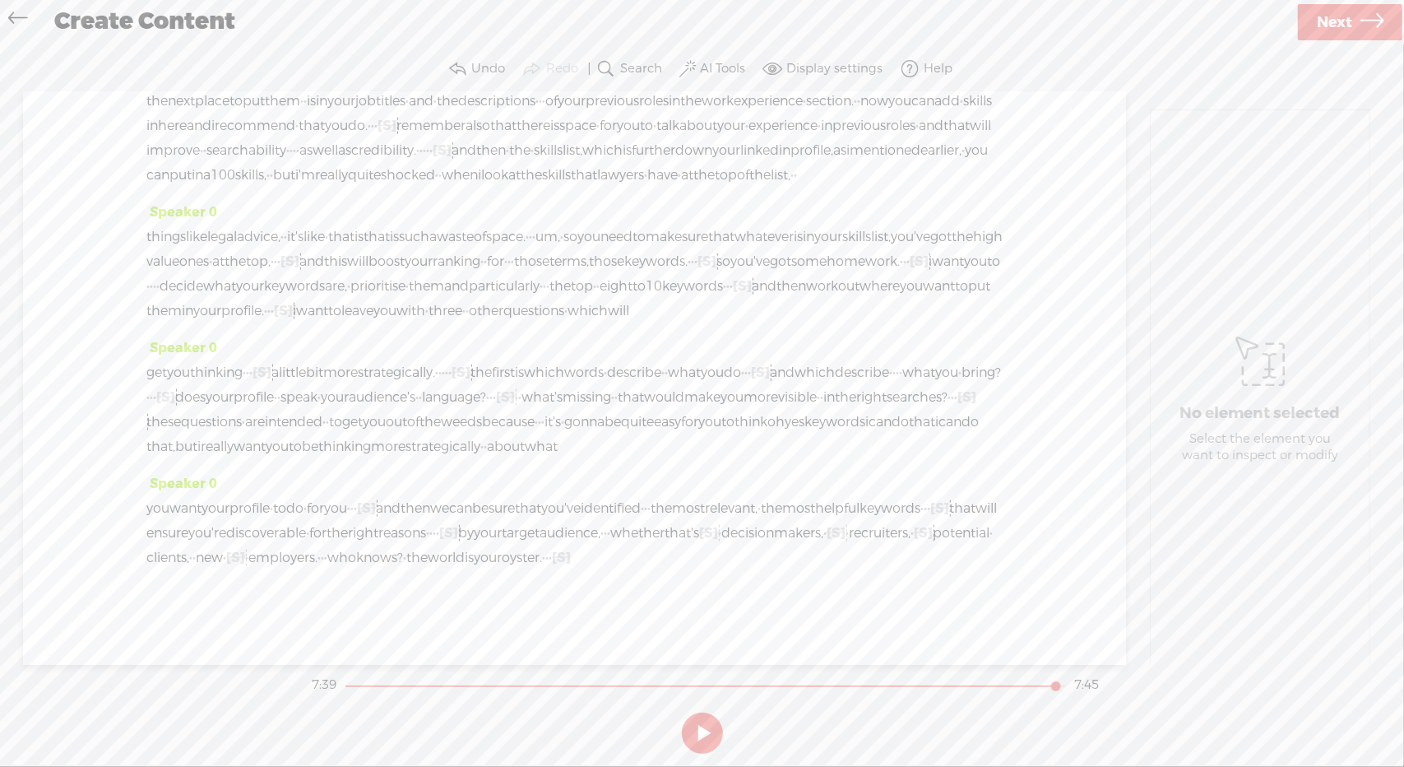
click at [718, 545] on span "·" at bounding box center [719, 533] width 3 height 25
click at [261, 511] on span "Delete" at bounding box center [266, 509] width 40 height 16
click at [610, 543] on span "whether" at bounding box center [637, 533] width 54 height 25
click at [321, 507] on span "Play" at bounding box center [327, 509] width 27 height 16
click at [1352, 9] on link "Next" at bounding box center [1350, 22] width 104 height 36
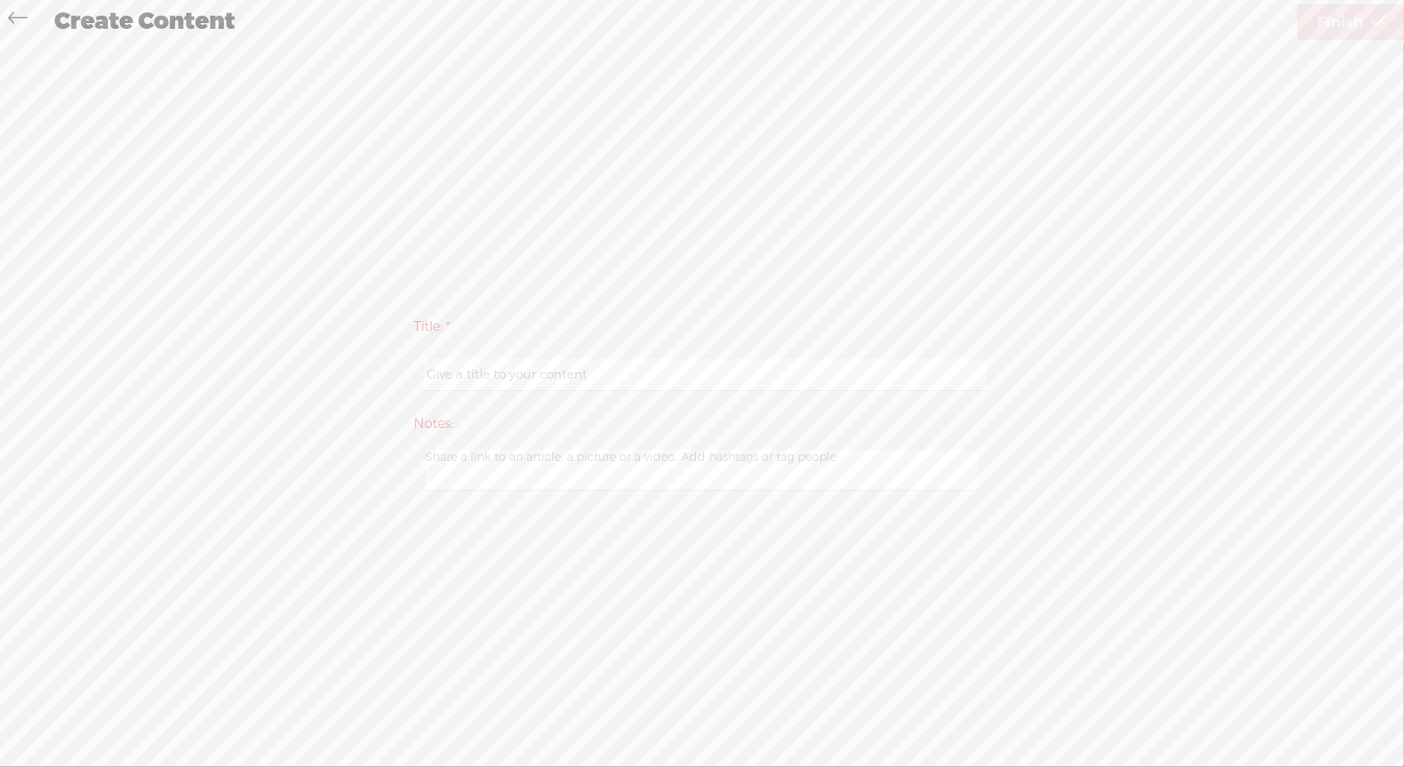
click at [594, 379] on input "text" at bounding box center [705, 375] width 563 height 32
type input "DYLIS 3"
click at [1329, 25] on span "Finish" at bounding box center [1340, 23] width 46 height 42
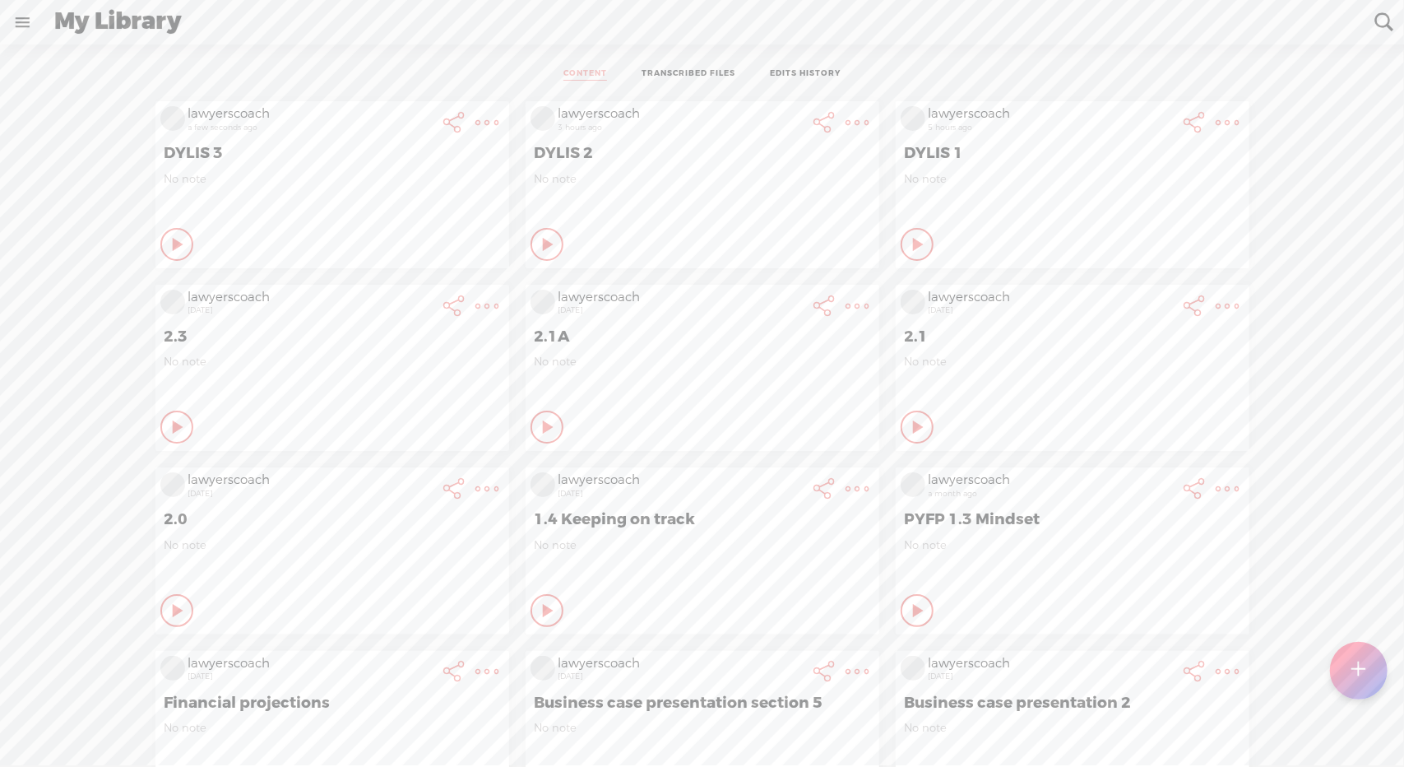
click at [476, 130] on t at bounding box center [487, 122] width 23 height 23
click at [390, 292] on link "Download Audio" at bounding box center [386, 291] width 186 height 38
click at [225, 269] on span "Download .mp3 file" at bounding box center [191, 272] width 145 height 37
